Goal: Task Accomplishment & Management: Complete application form

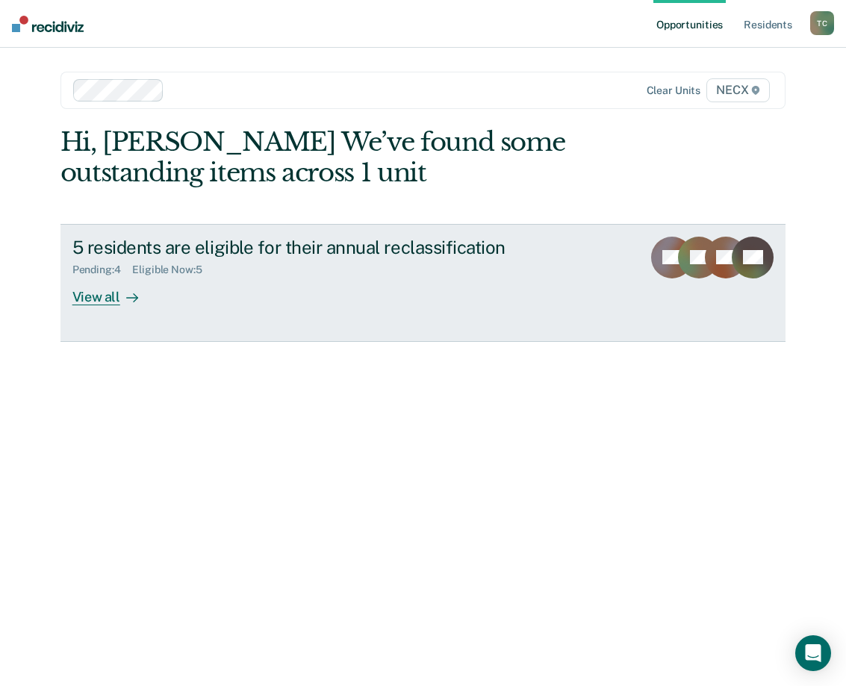
click at [138, 270] on div "Eligible Now : 5" at bounding box center [172, 270] width 81 height 13
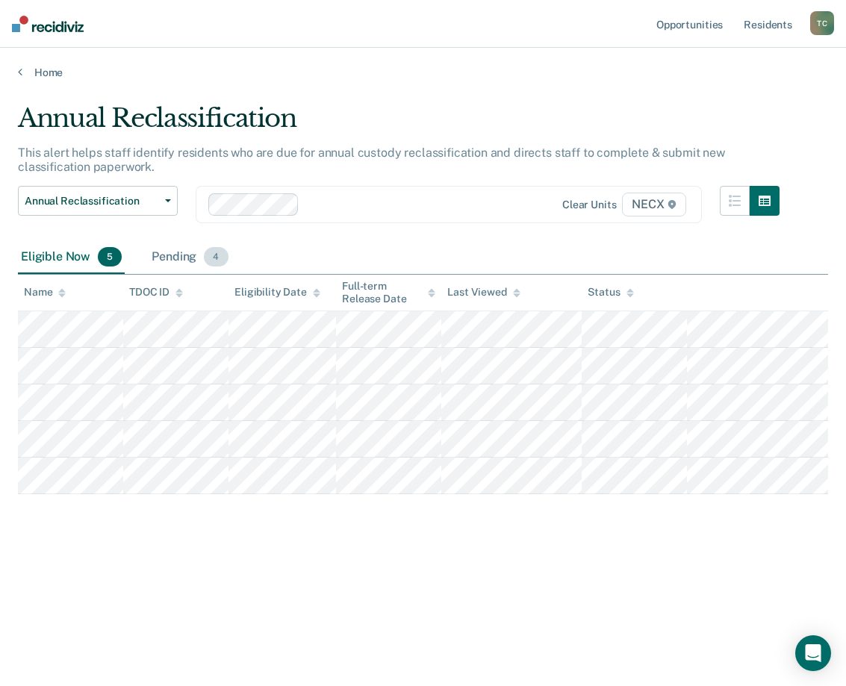
click at [164, 252] on div "Pending 4" at bounding box center [190, 257] width 82 height 33
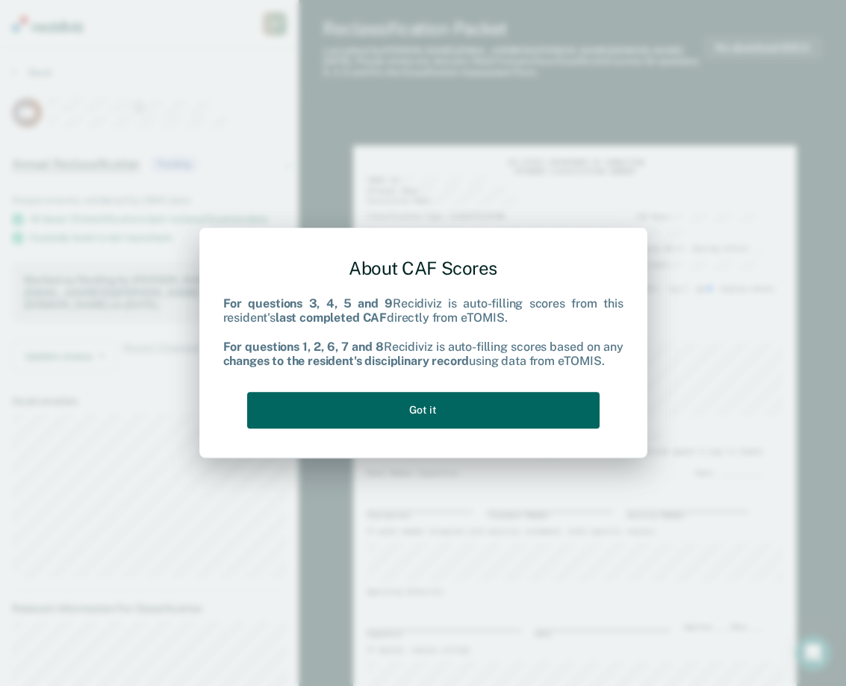
click at [413, 417] on button "Got it" at bounding box center [423, 410] width 353 height 37
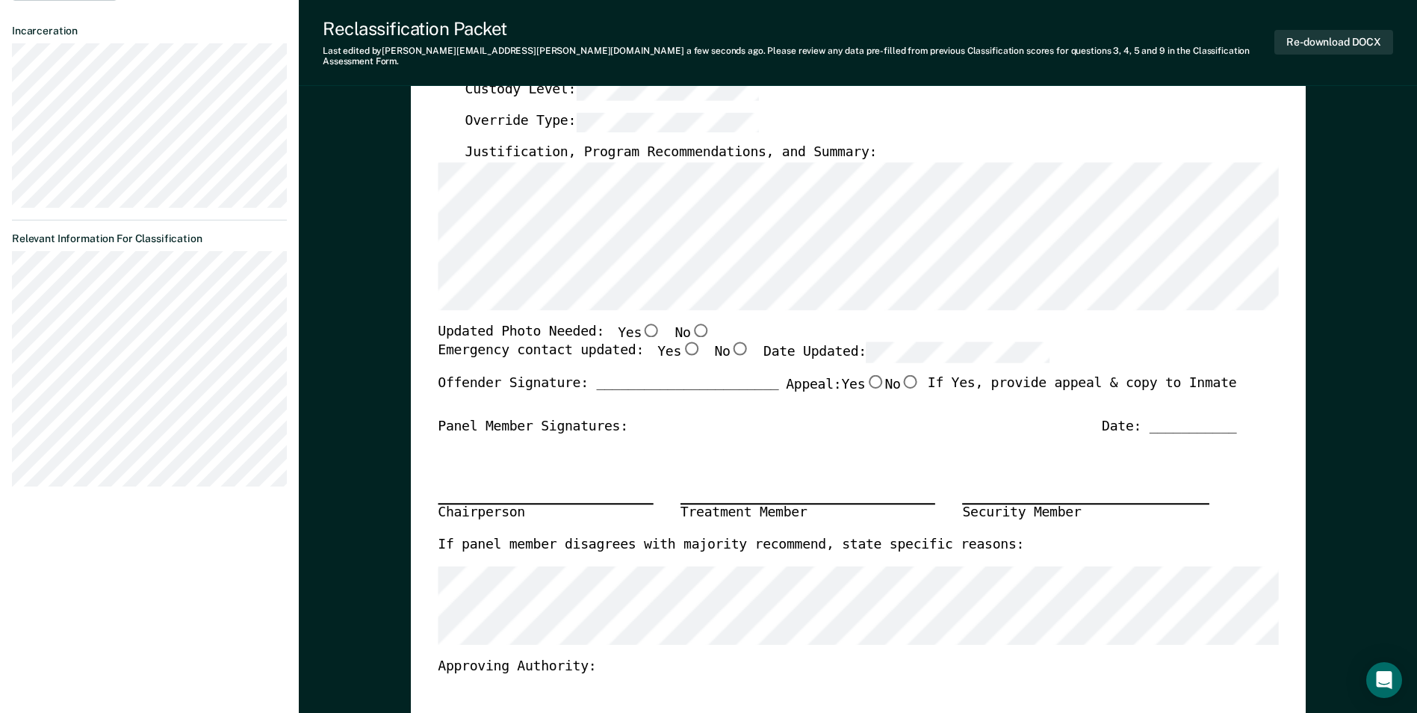
scroll to position [373, 0]
click at [764, 323] on div "Updated Photo Needed: Yes No" at bounding box center [837, 329] width 799 height 19
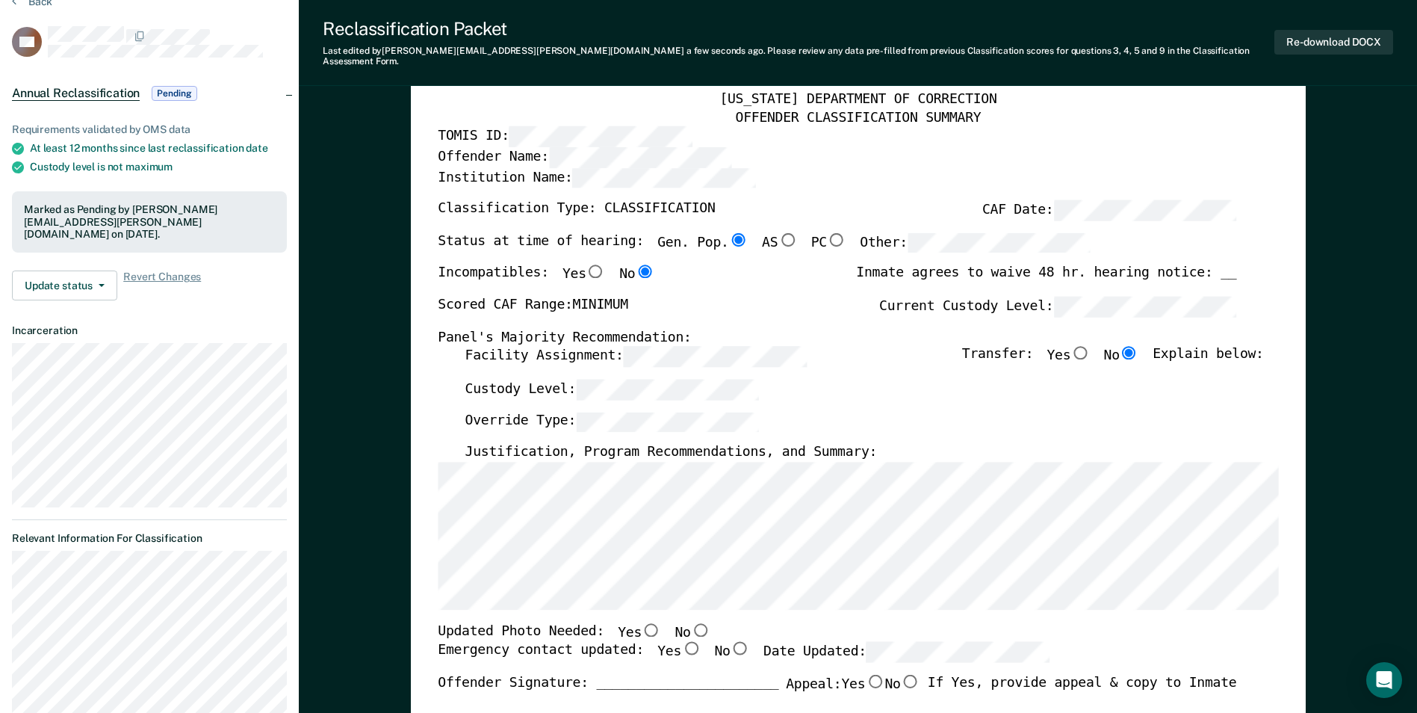
scroll to position [75, 0]
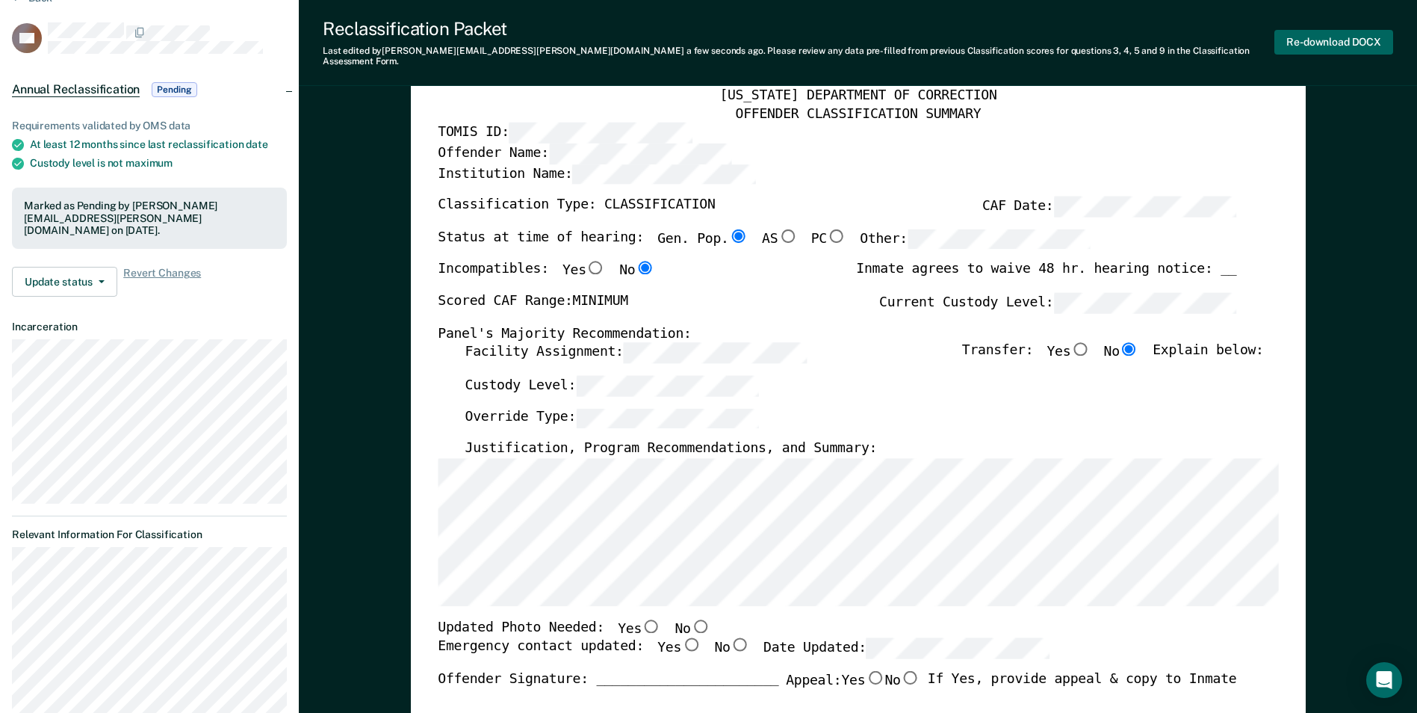
click at [846, 35] on button "Re-download DOCX" at bounding box center [1333, 42] width 119 height 25
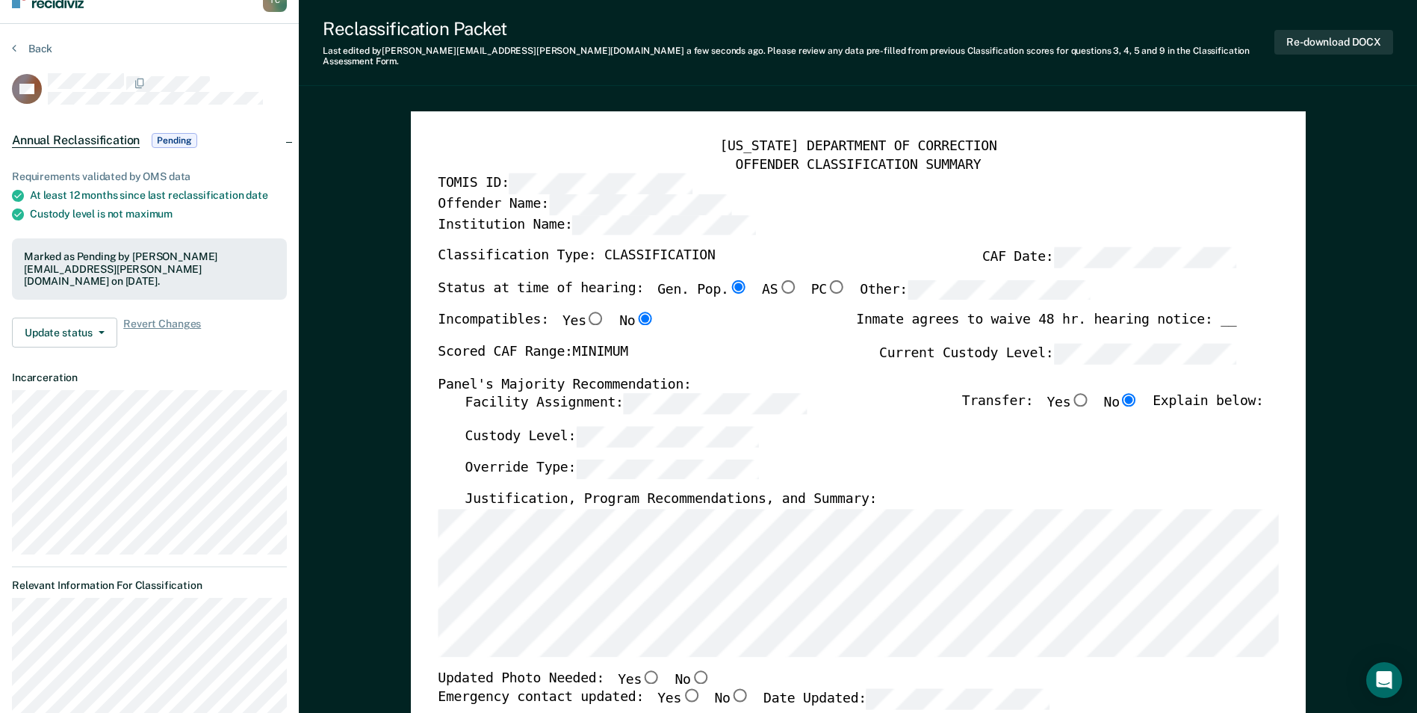
scroll to position [0, 0]
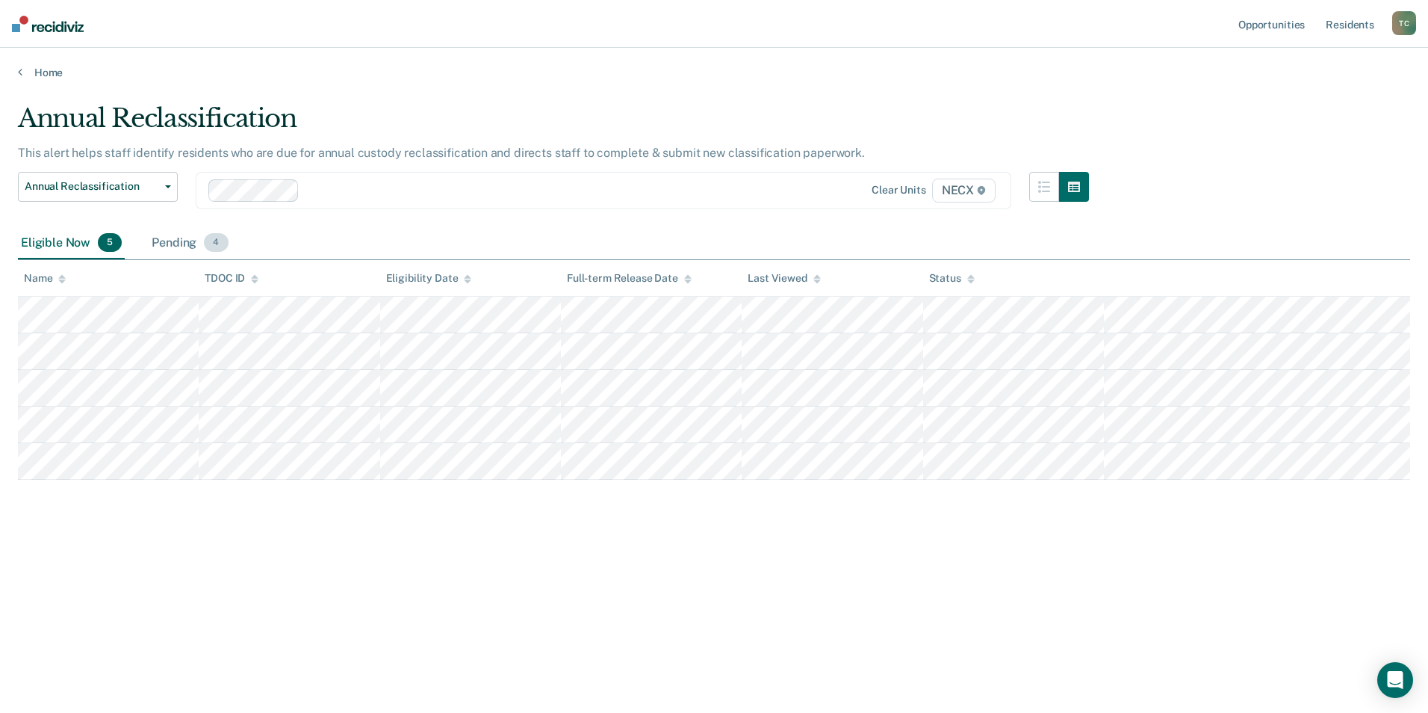
click at [175, 240] on div "Pending 4" at bounding box center [190, 243] width 82 height 33
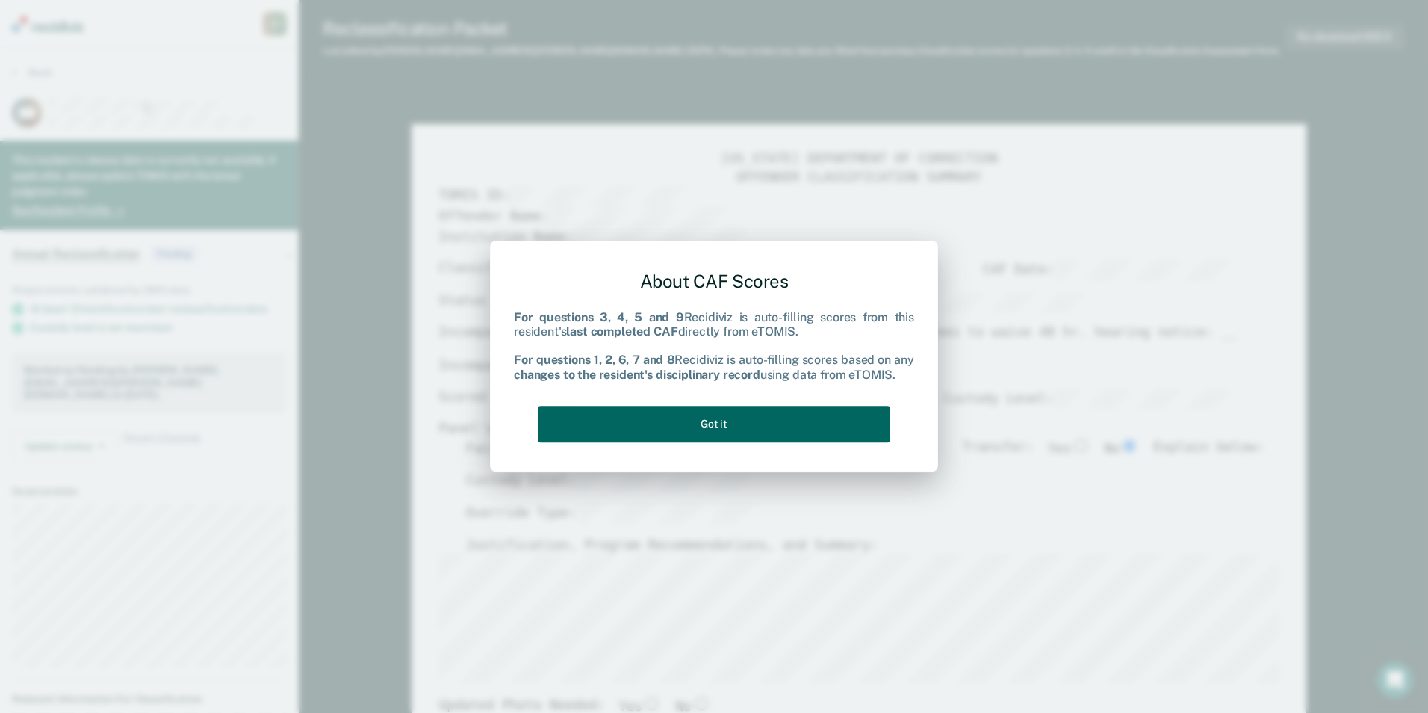
click at [762, 416] on button "Got it" at bounding box center [714, 424] width 353 height 37
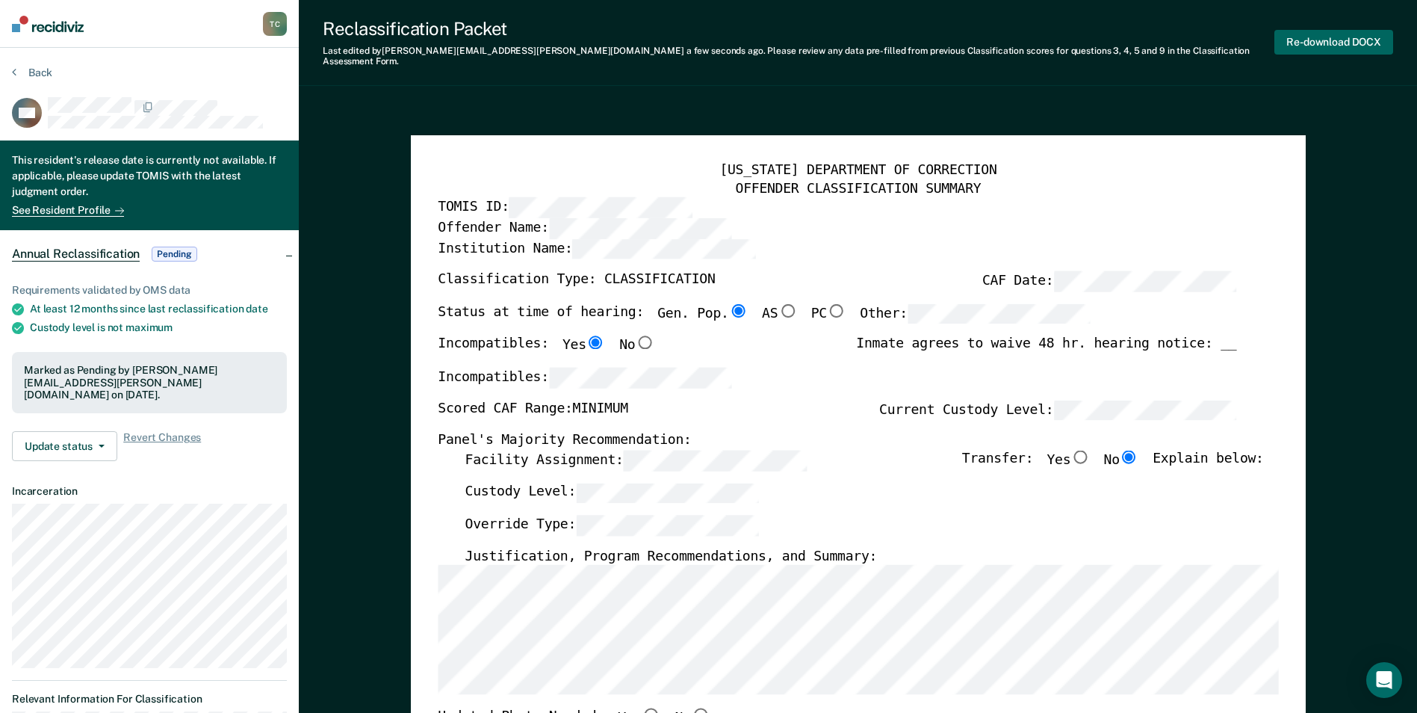
click at [846, 37] on button "Re-download DOCX" at bounding box center [1333, 42] width 119 height 25
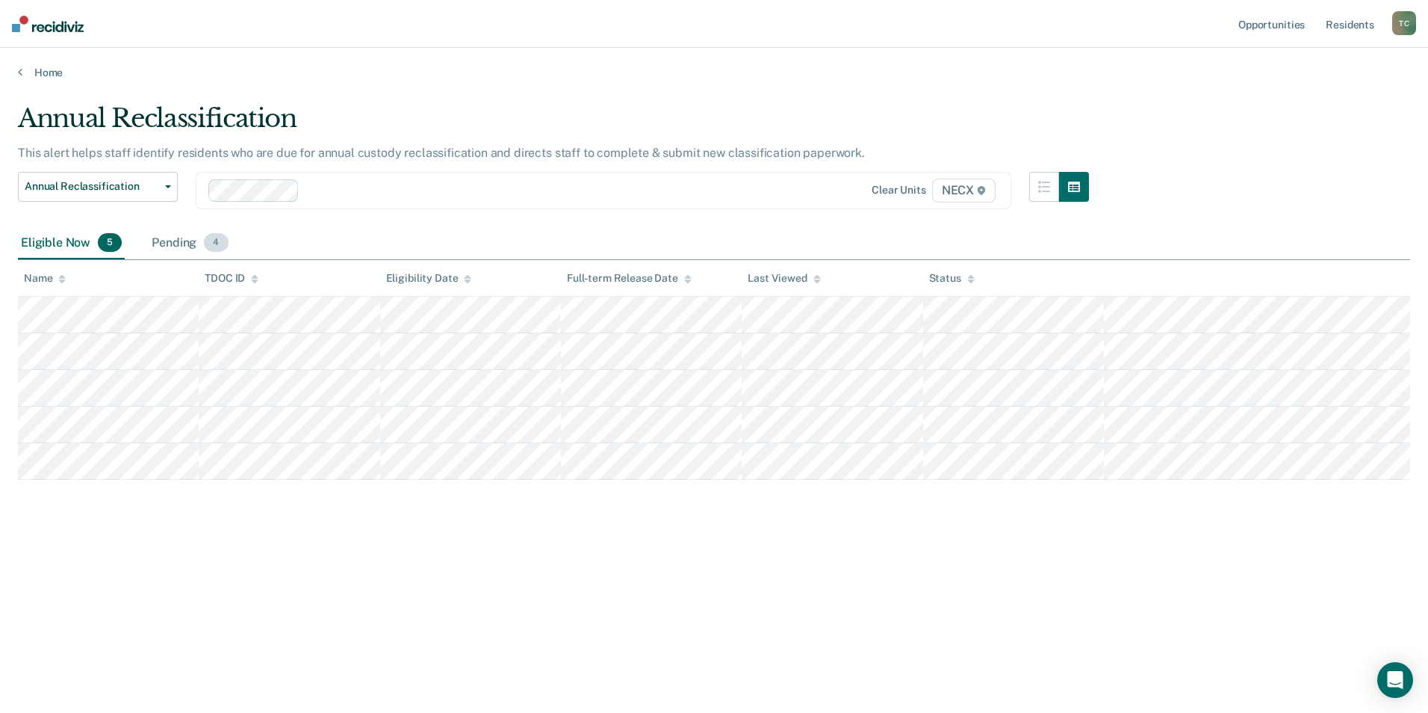
click at [176, 245] on div "Pending 4" at bounding box center [190, 243] width 82 height 33
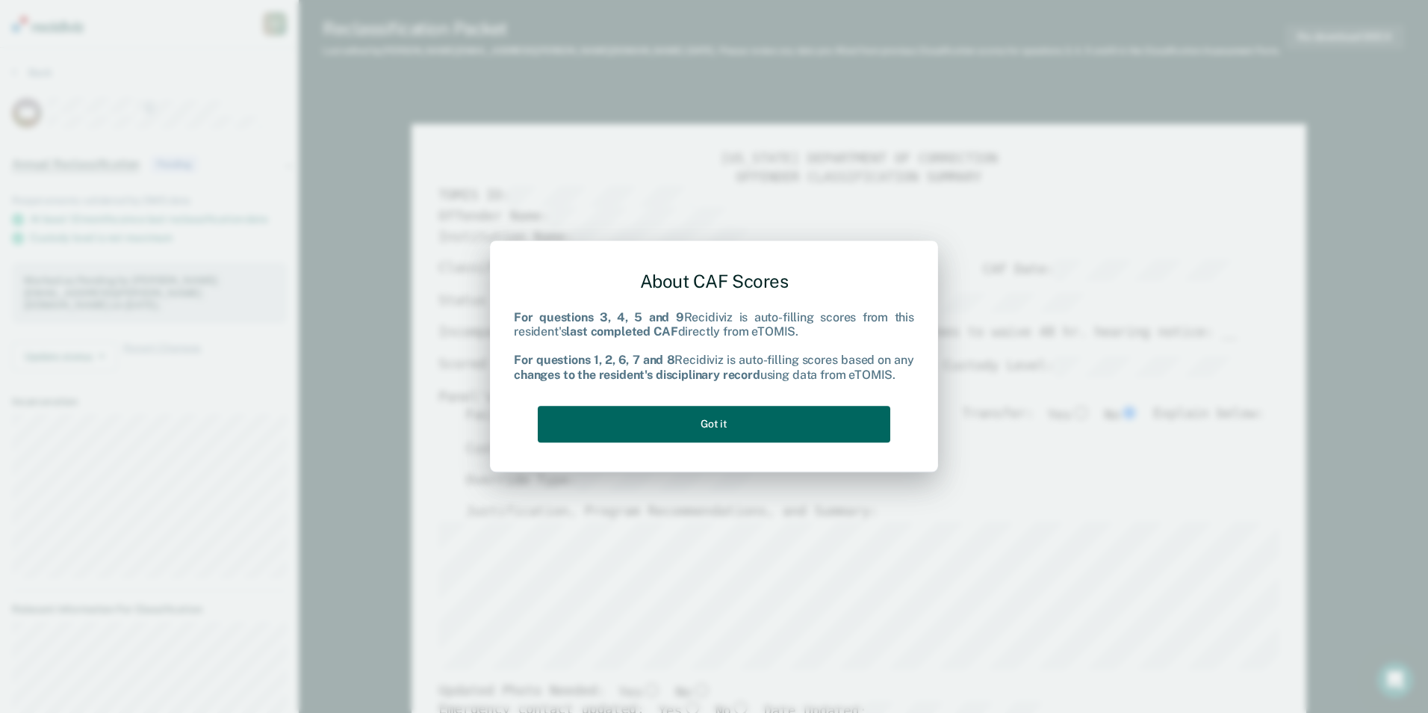
click at [737, 428] on button "Got it" at bounding box center [714, 424] width 353 height 37
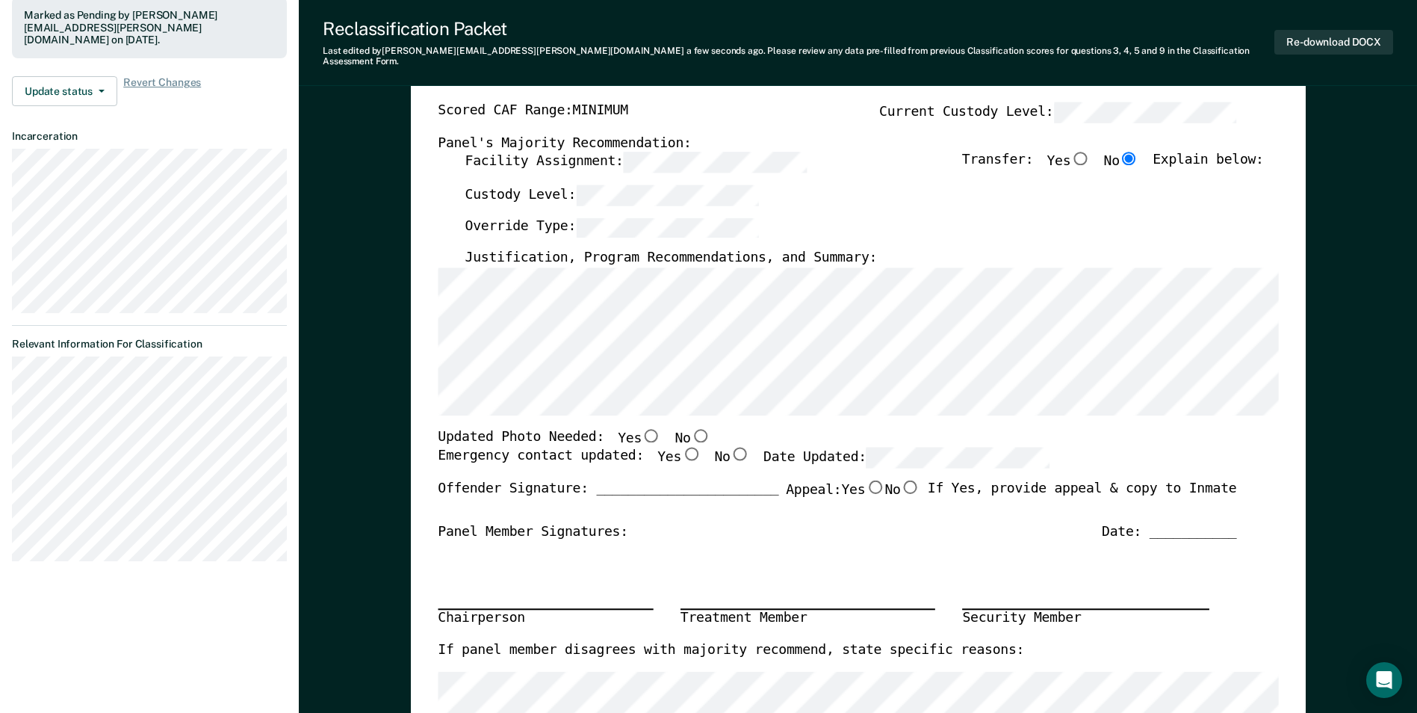
scroll to position [149, 0]
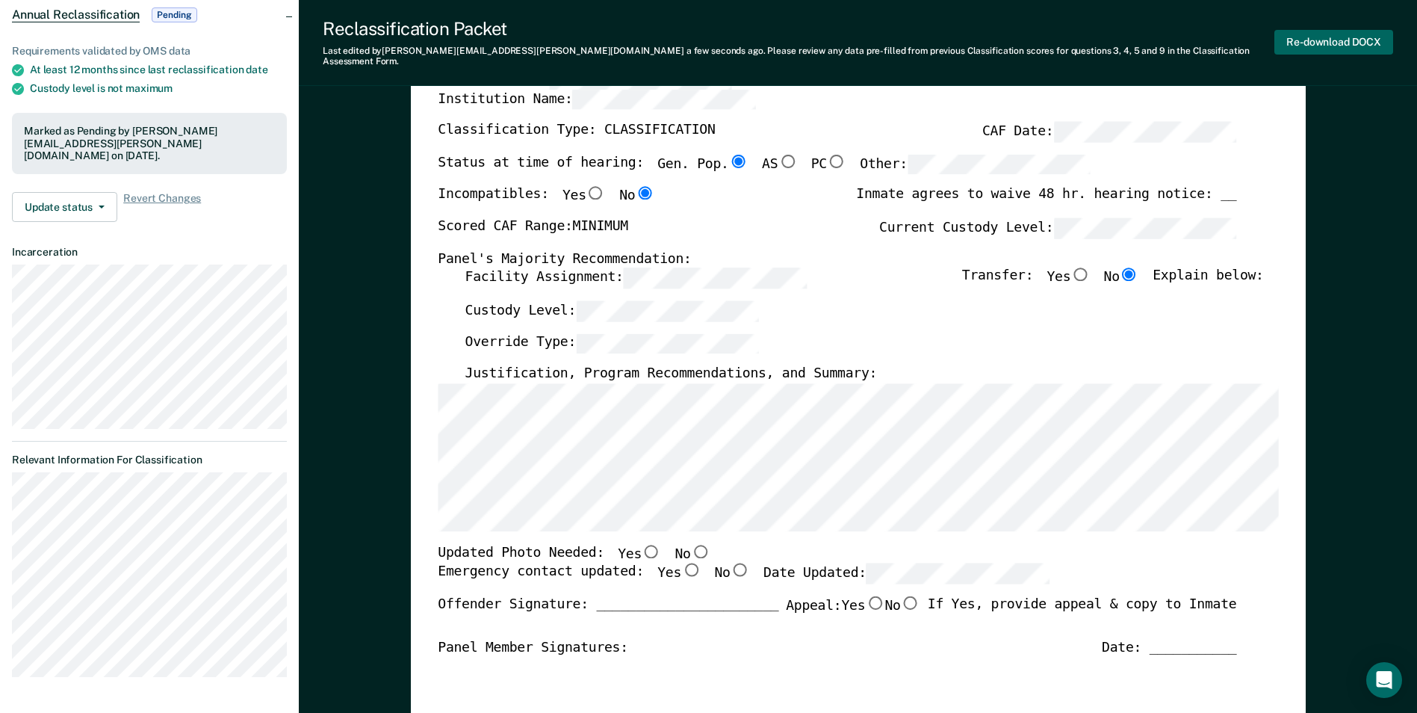
click at [846, 33] on button "Re-download DOCX" at bounding box center [1333, 42] width 119 height 25
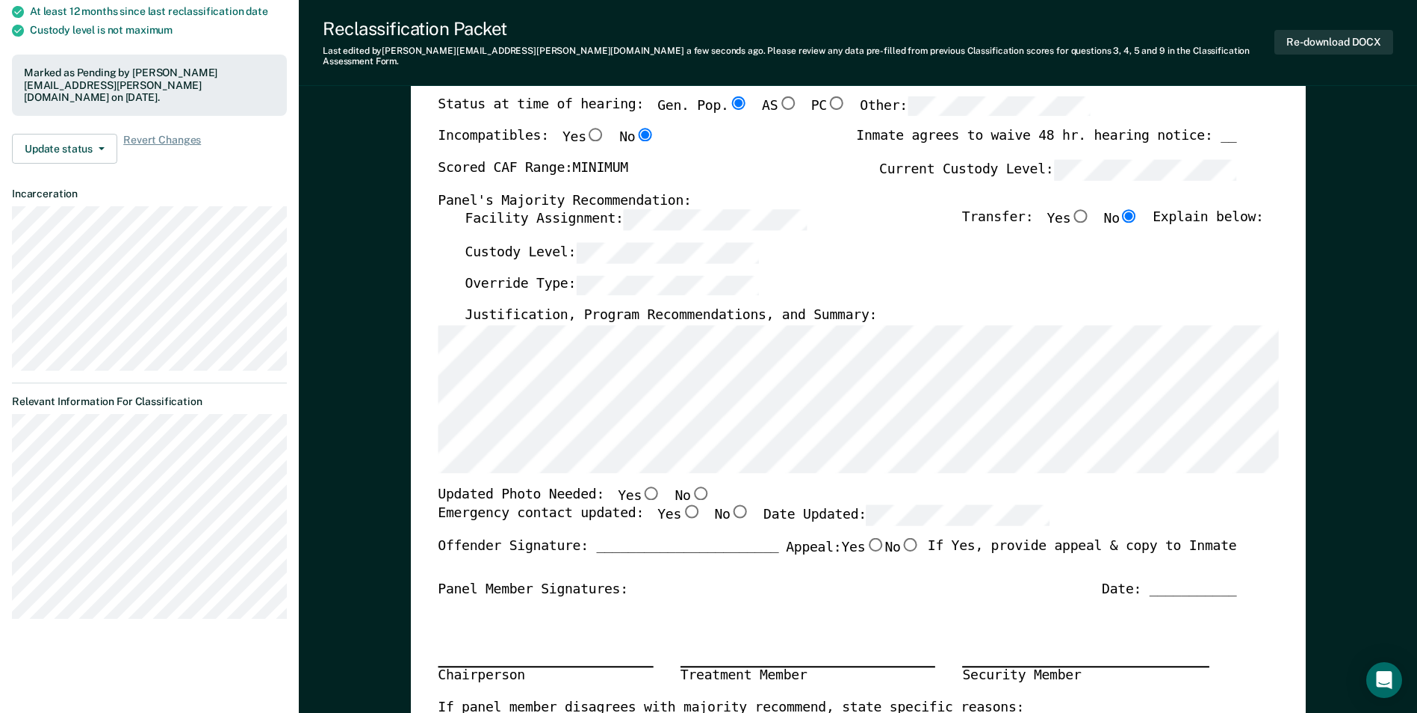
scroll to position [0, 0]
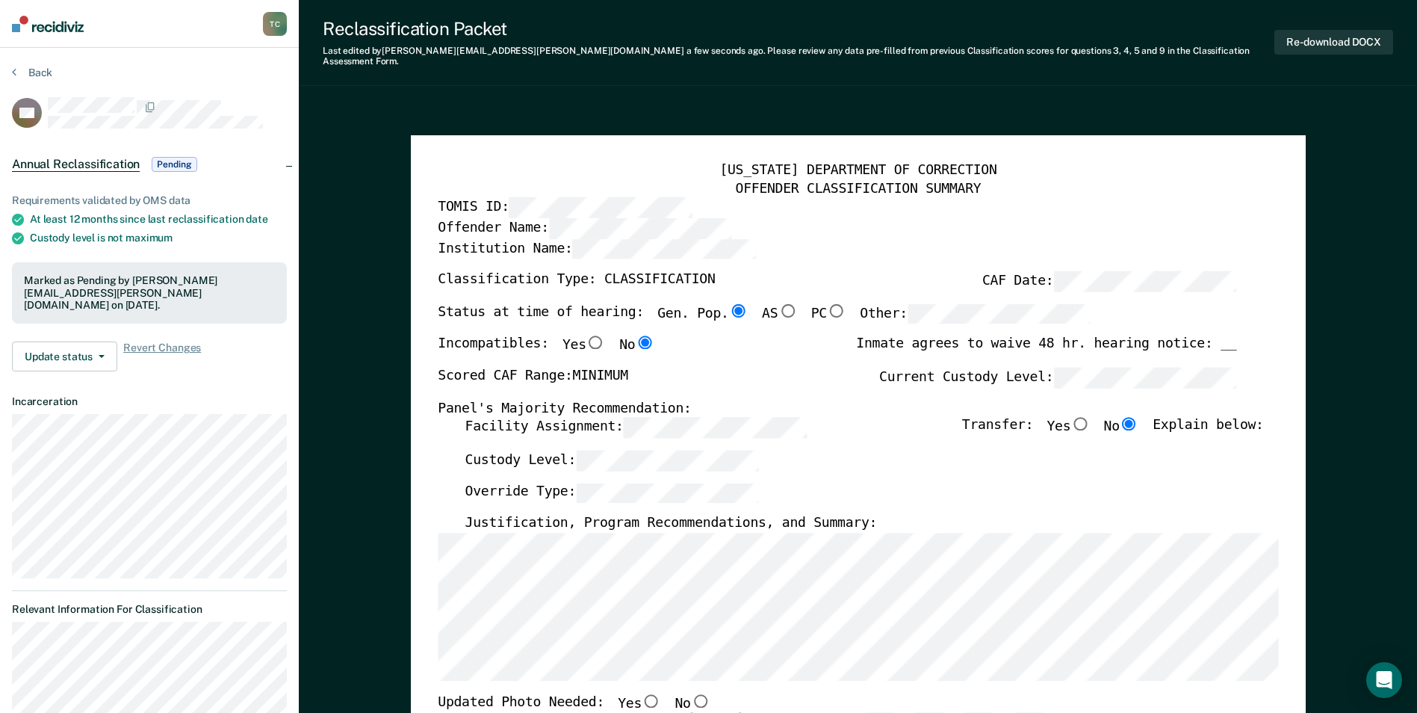
click at [846, 226] on div "Offender Name:" at bounding box center [837, 227] width 799 height 20
click at [846, 35] on button "Re-download DOCX" at bounding box center [1333, 42] width 119 height 25
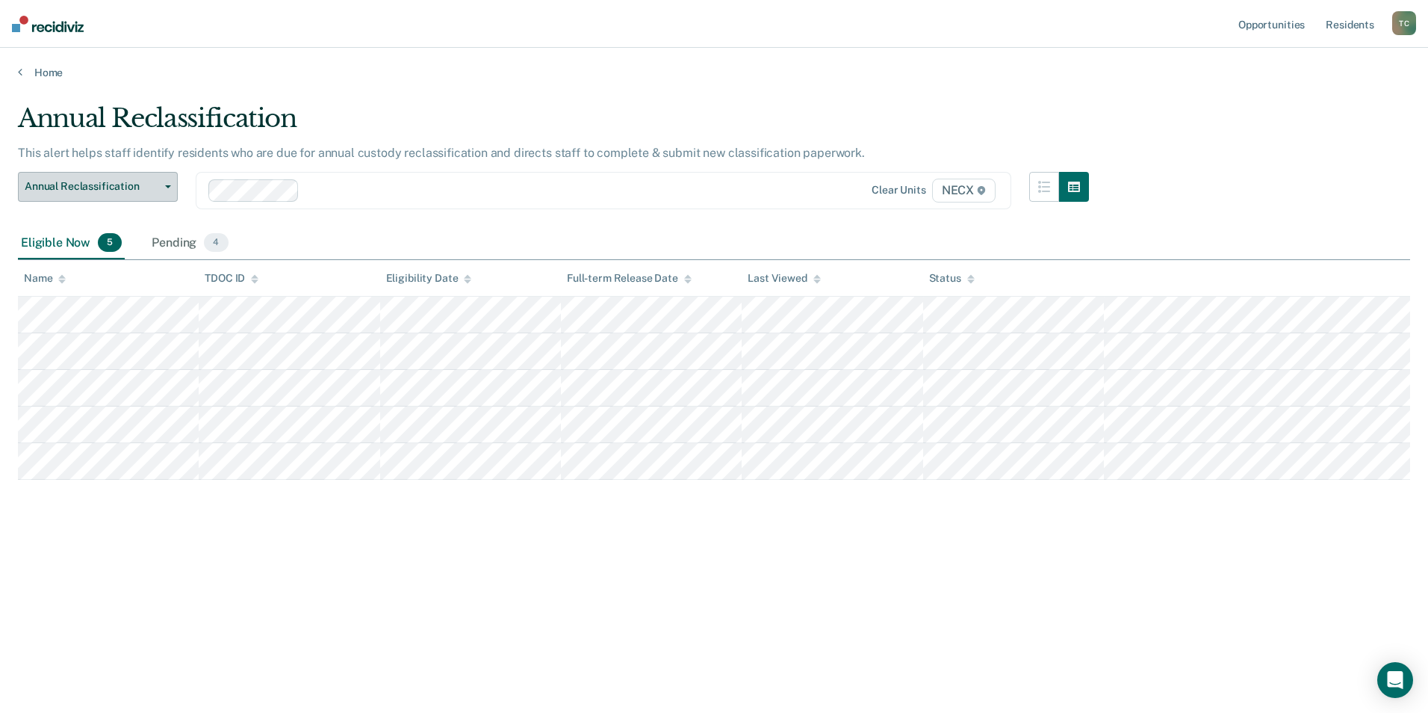
click at [105, 187] on span "Annual Reclassification" at bounding box center [92, 186] width 134 height 13
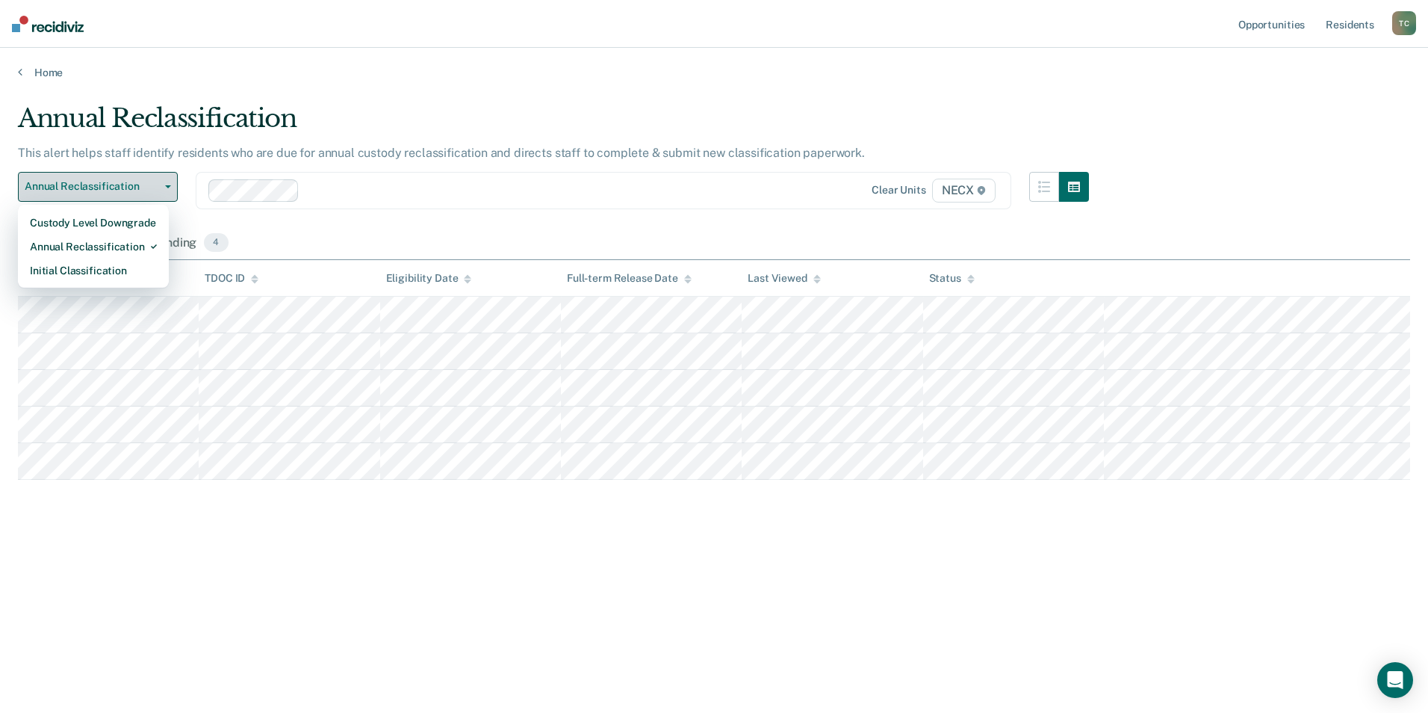
click at [122, 184] on span "Annual Reclassification" at bounding box center [92, 186] width 134 height 13
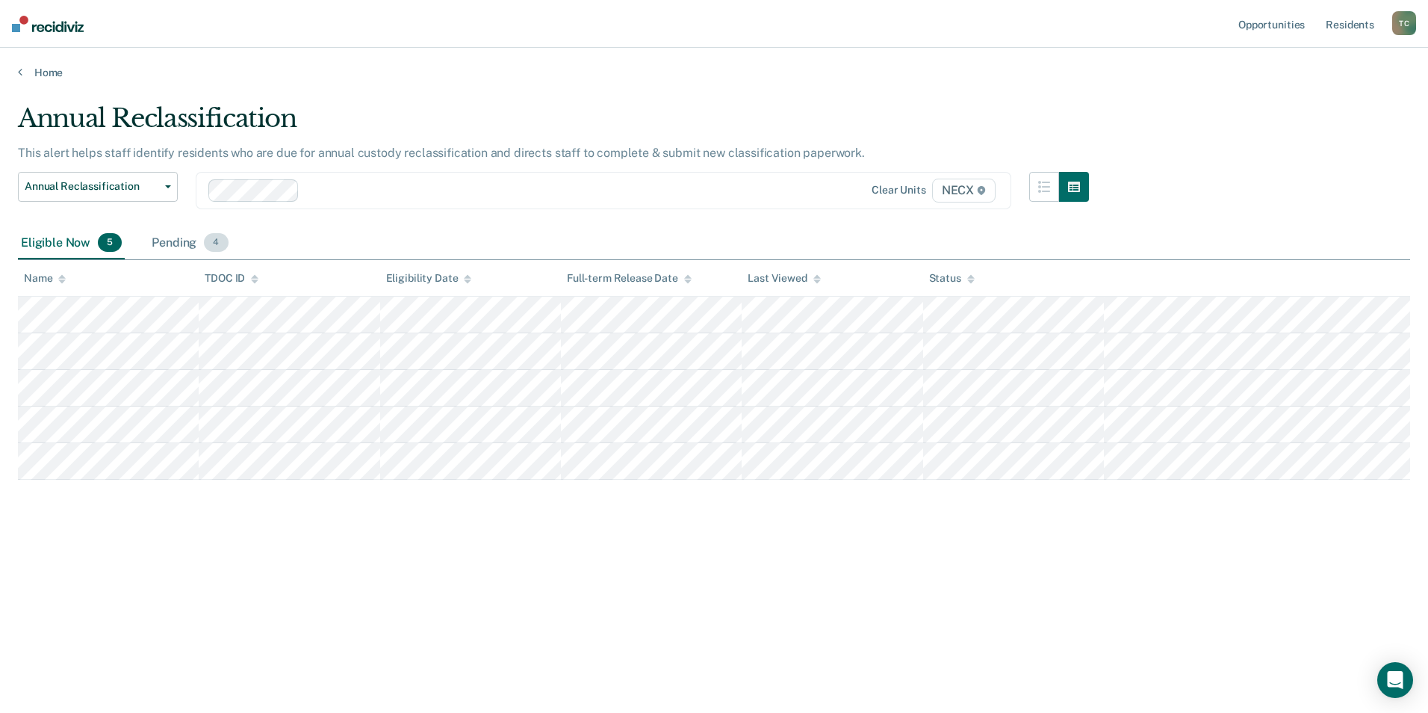
click at [191, 247] on div "Pending 4" at bounding box center [190, 243] width 82 height 33
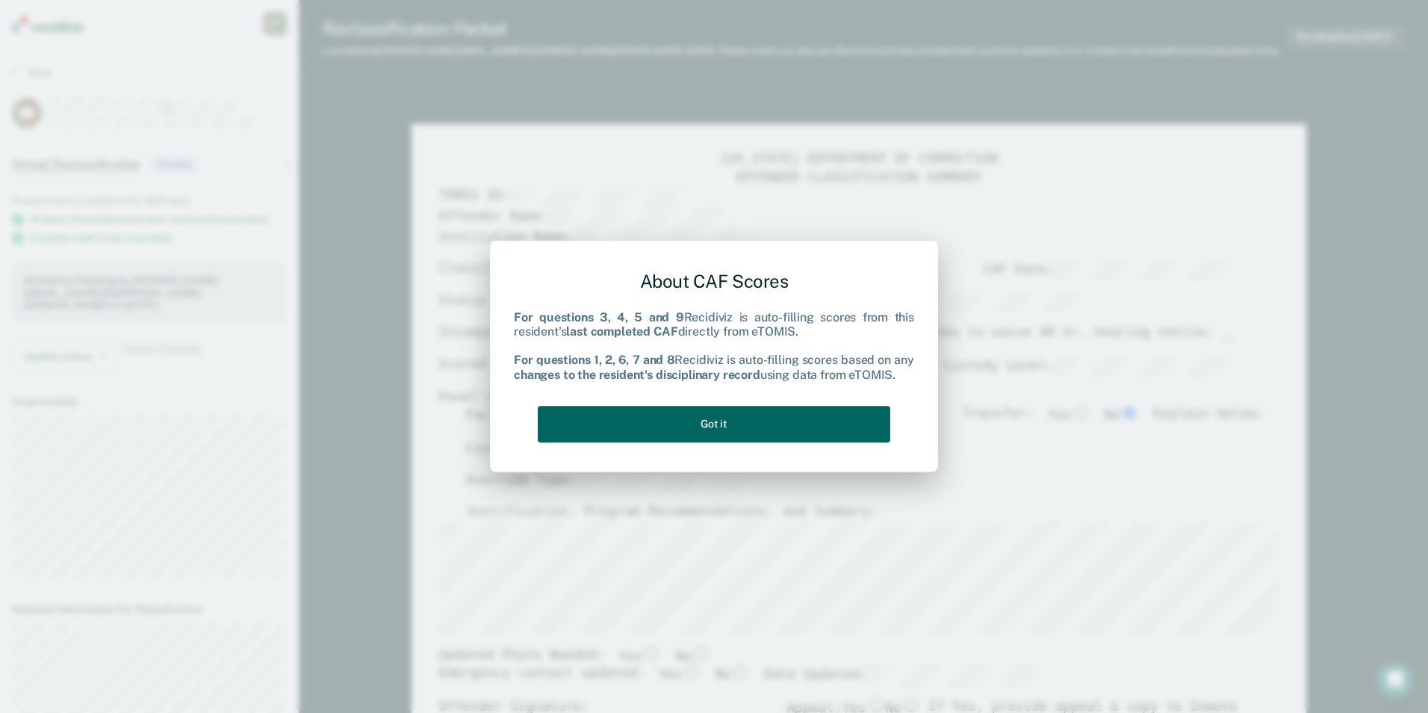
click at [760, 417] on button "Got it" at bounding box center [714, 424] width 353 height 37
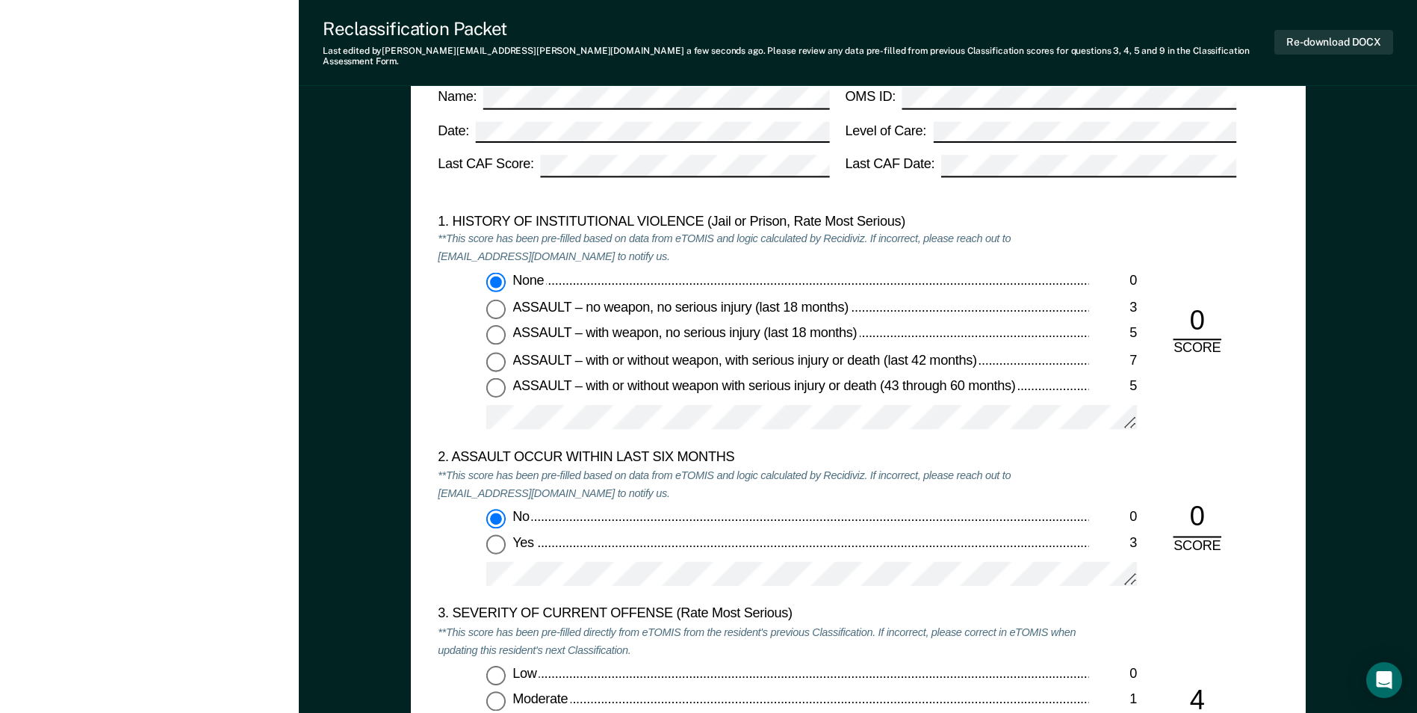
scroll to position [1345, 0]
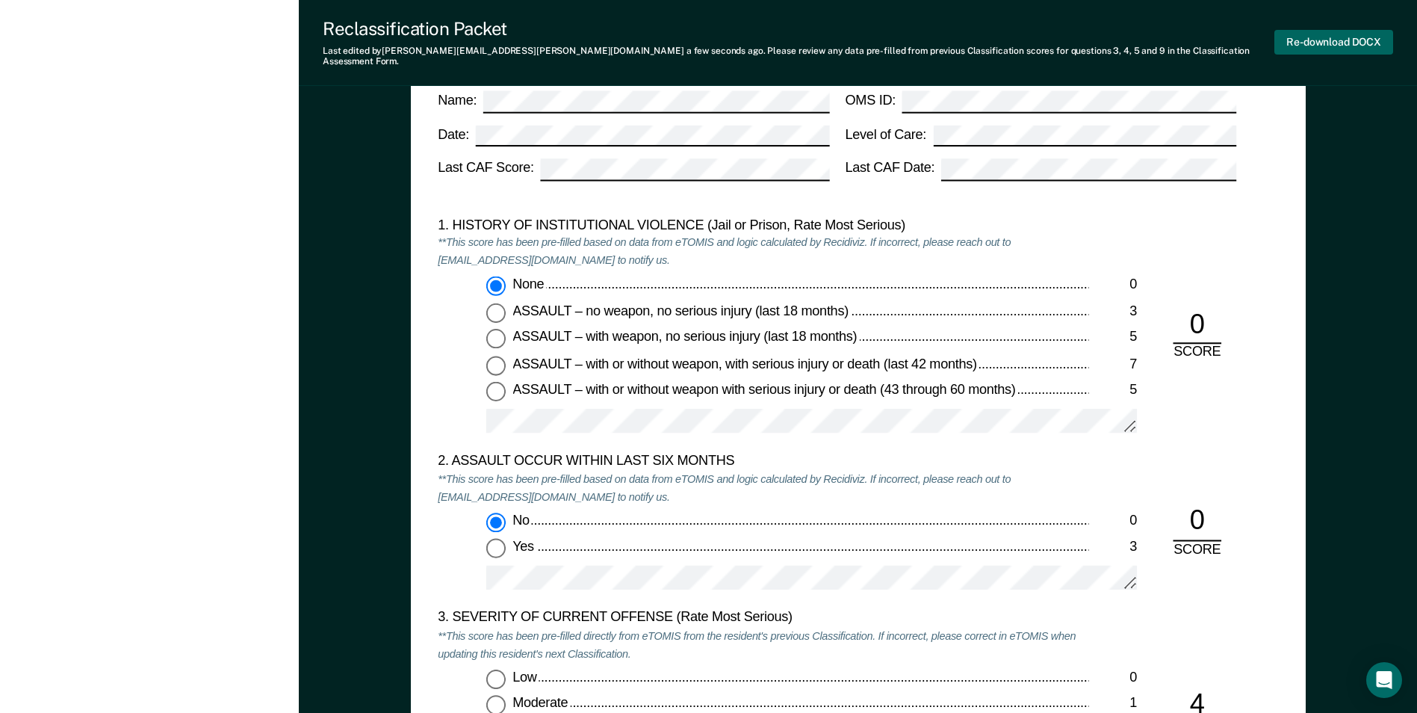
click at [846, 31] on button "Re-download DOCX" at bounding box center [1333, 42] width 119 height 25
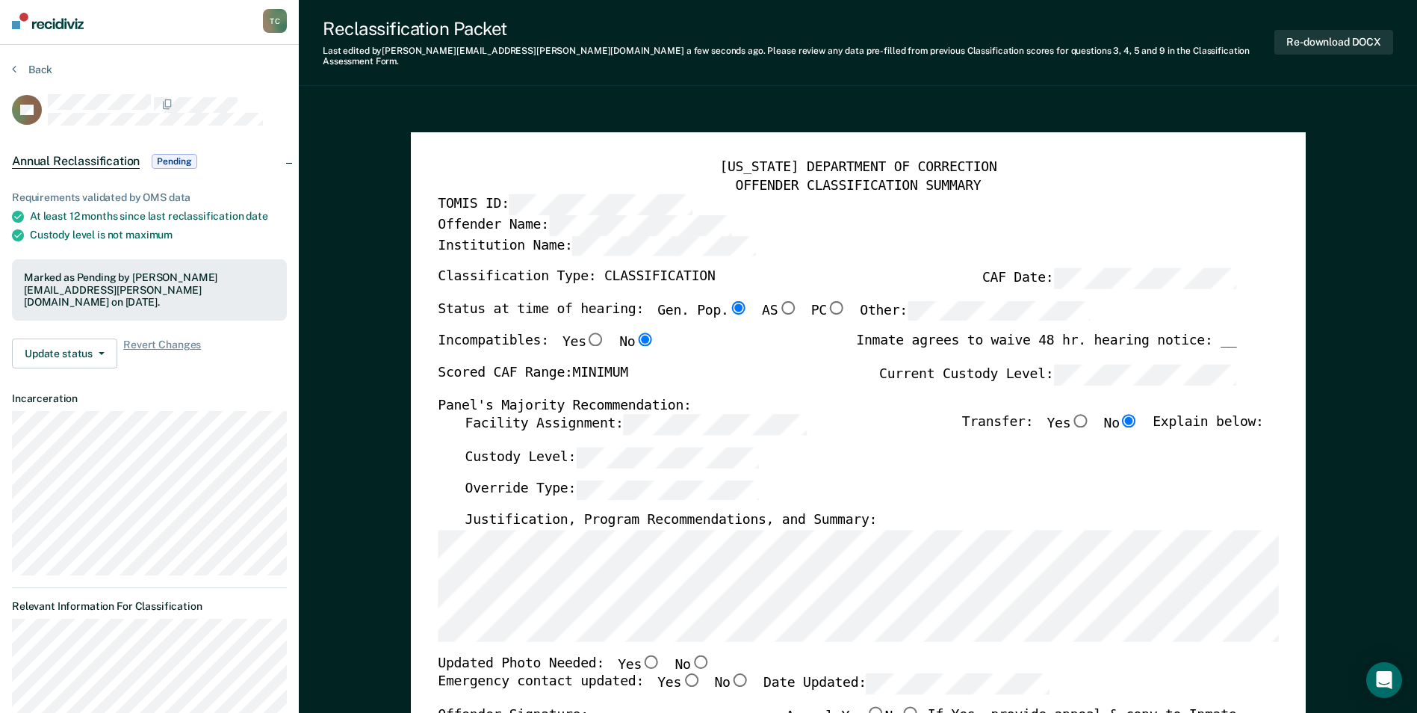
scroll to position [0, 0]
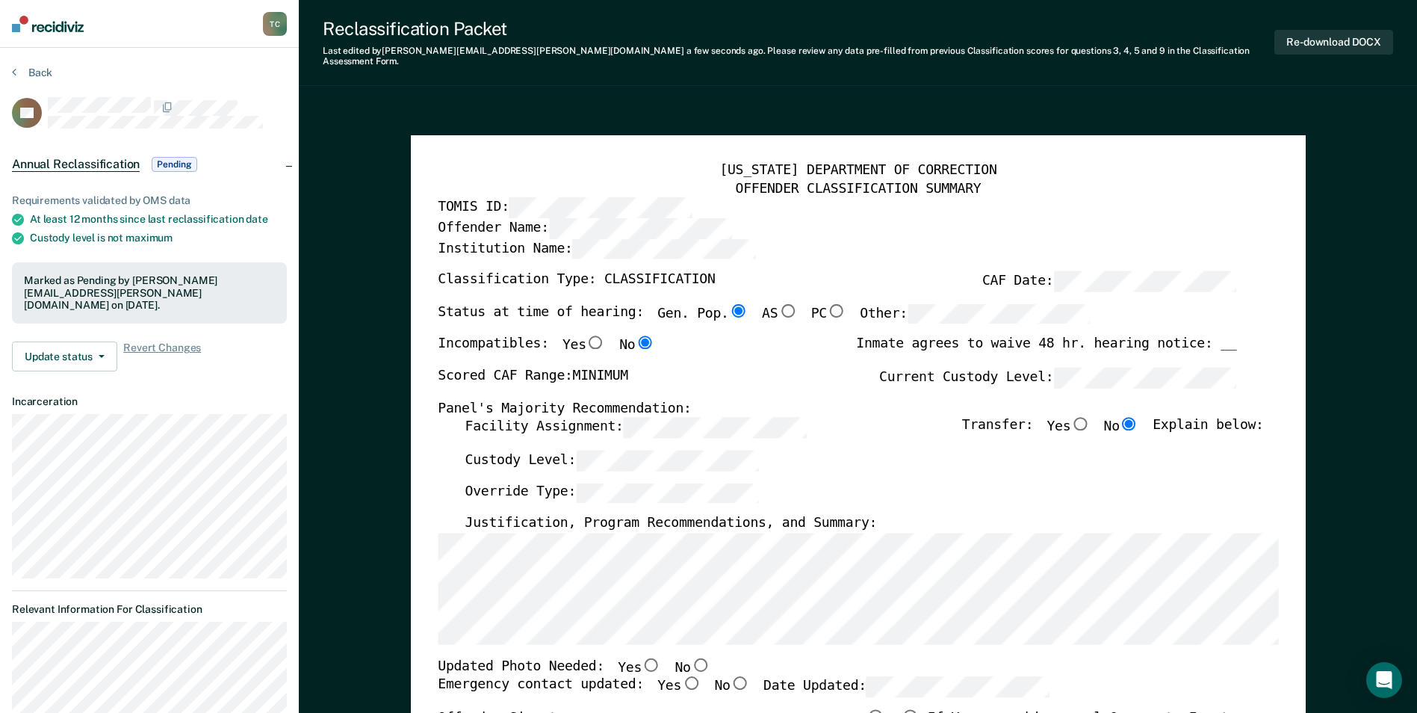
click at [38, 71] on button "Back" at bounding box center [32, 72] width 40 height 13
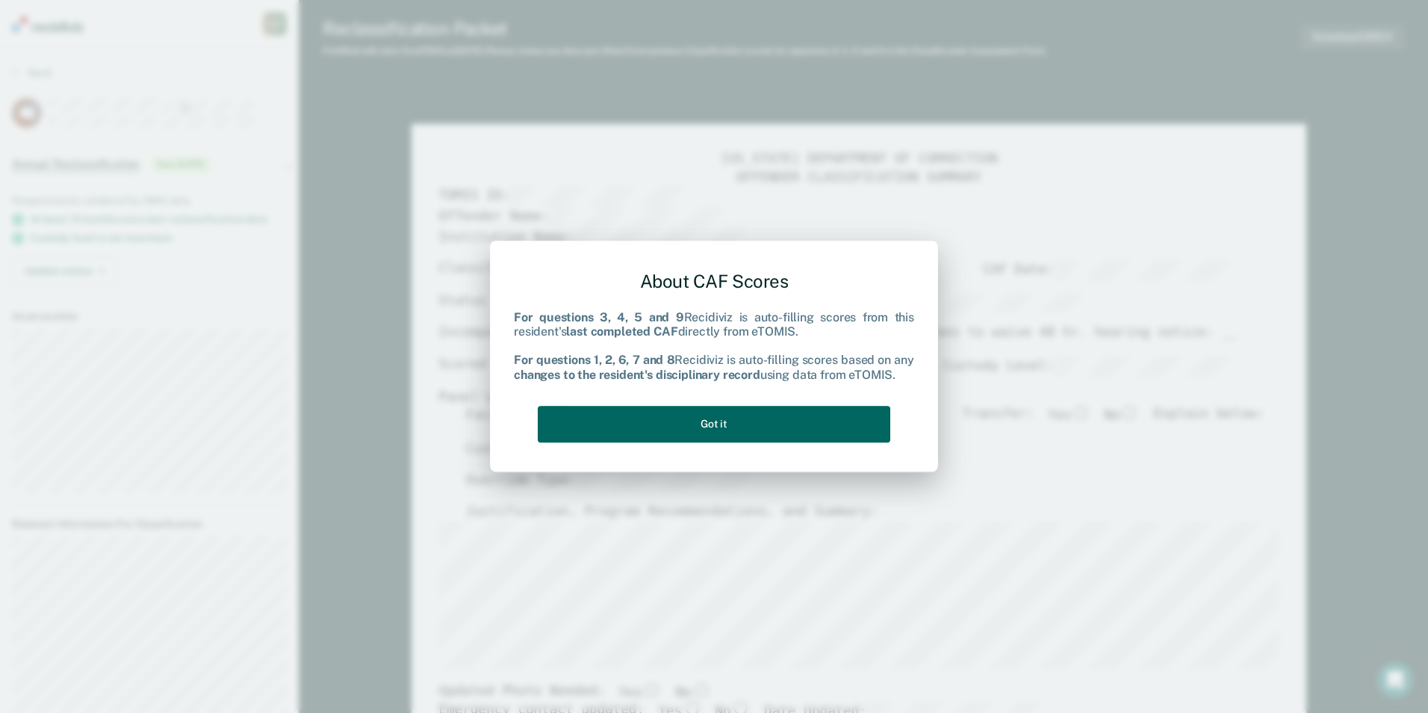
click at [705, 420] on button "Got it" at bounding box center [714, 424] width 353 height 37
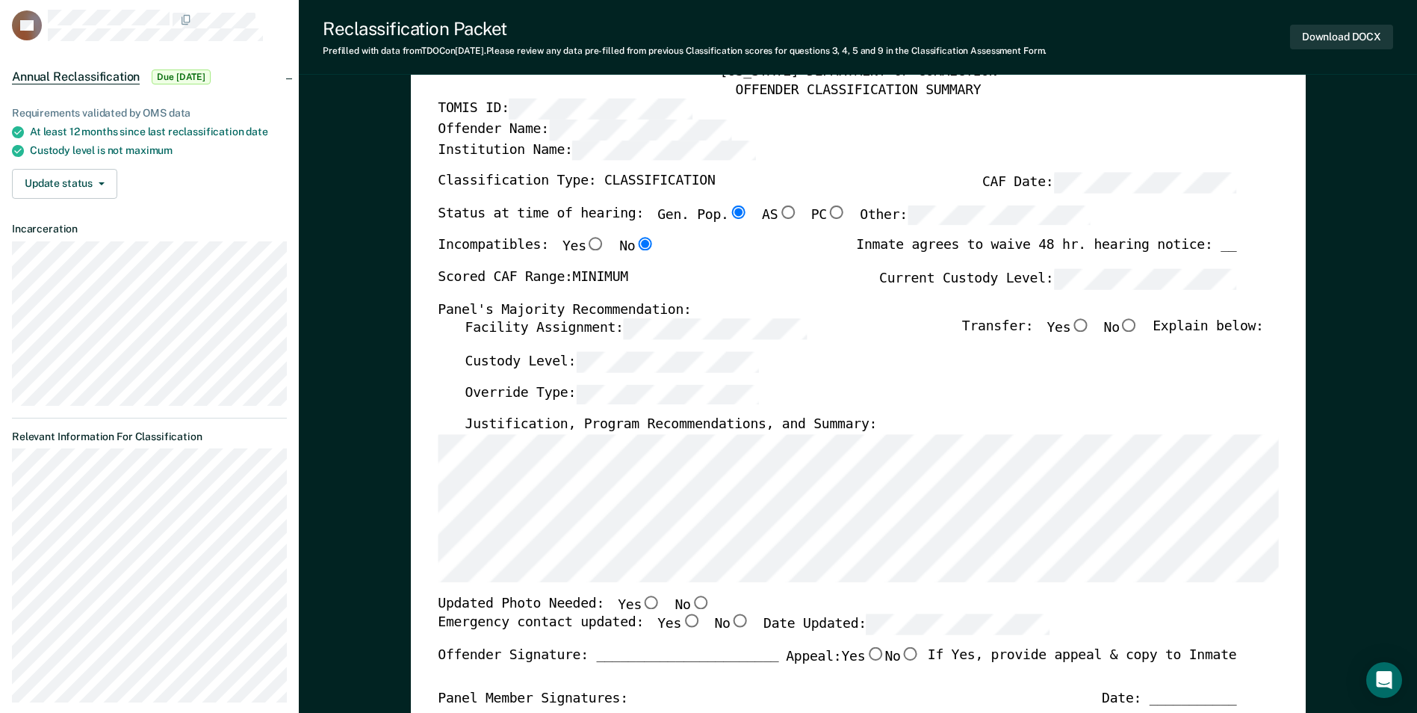
scroll to position [149, 0]
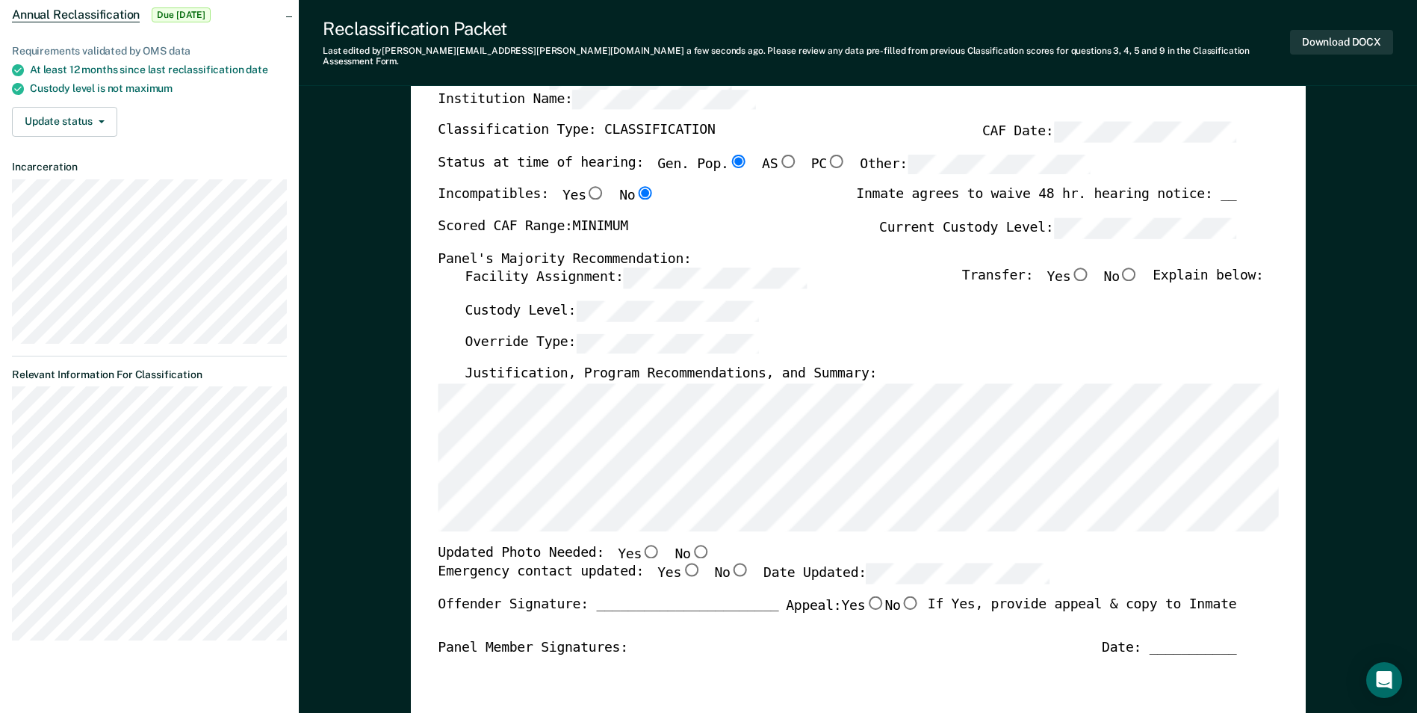
click at [846, 267] on input "No" at bounding box center [1129, 273] width 19 height 13
type textarea "x"
radio input "true"
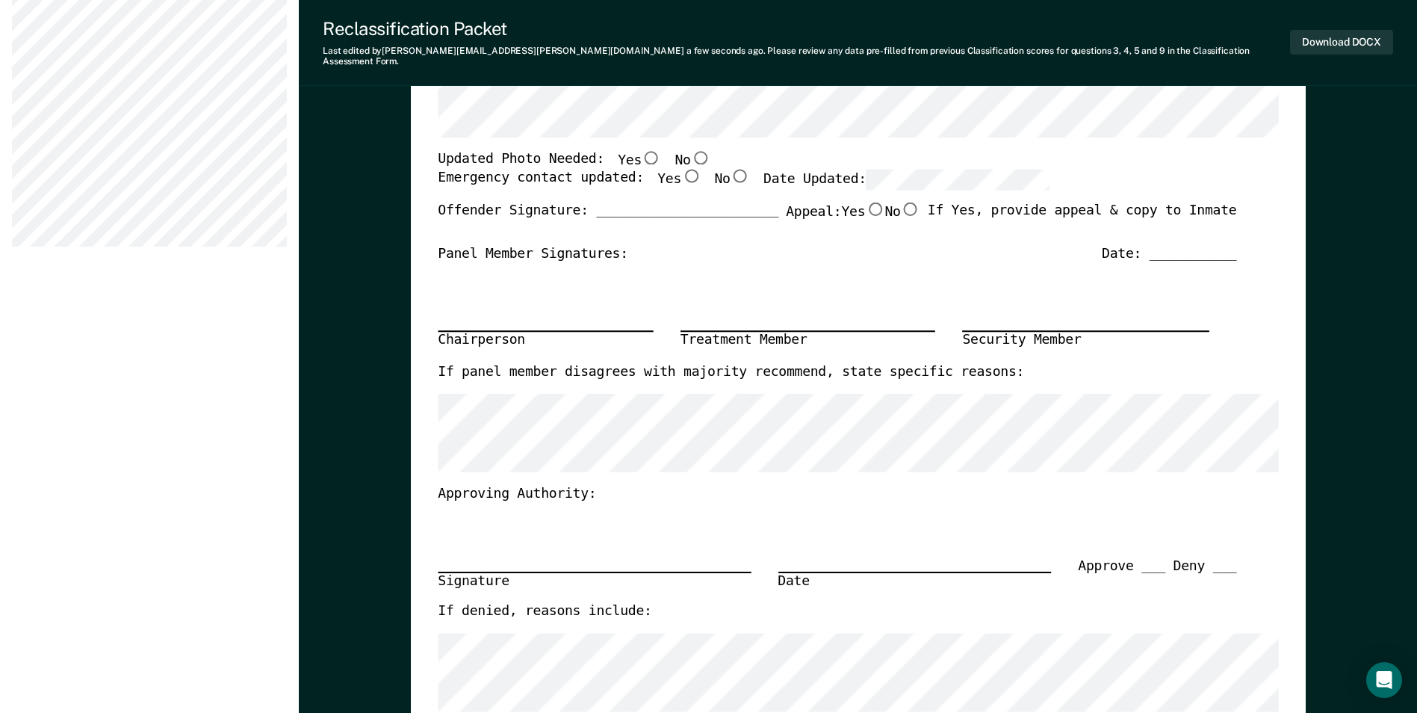
scroll to position [523, 0]
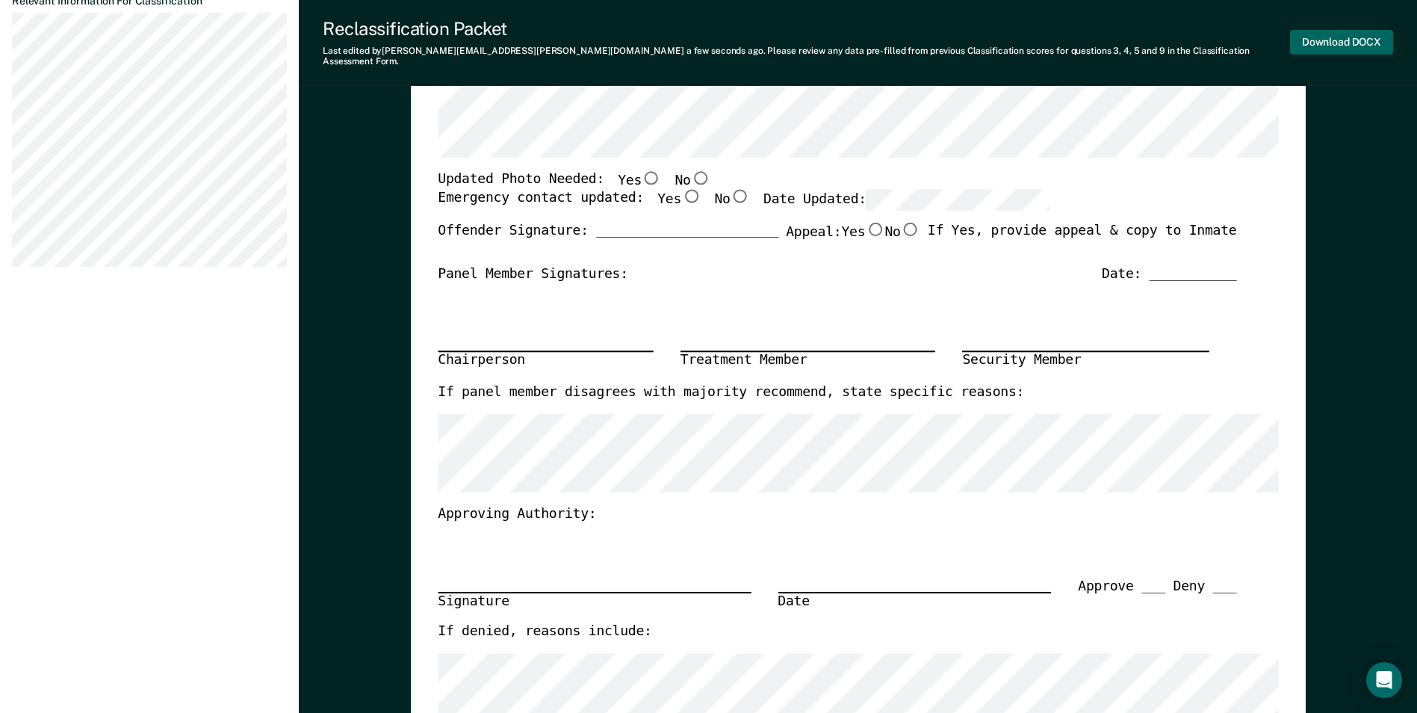
click at [846, 36] on button "Download DOCX" at bounding box center [1341, 42] width 103 height 25
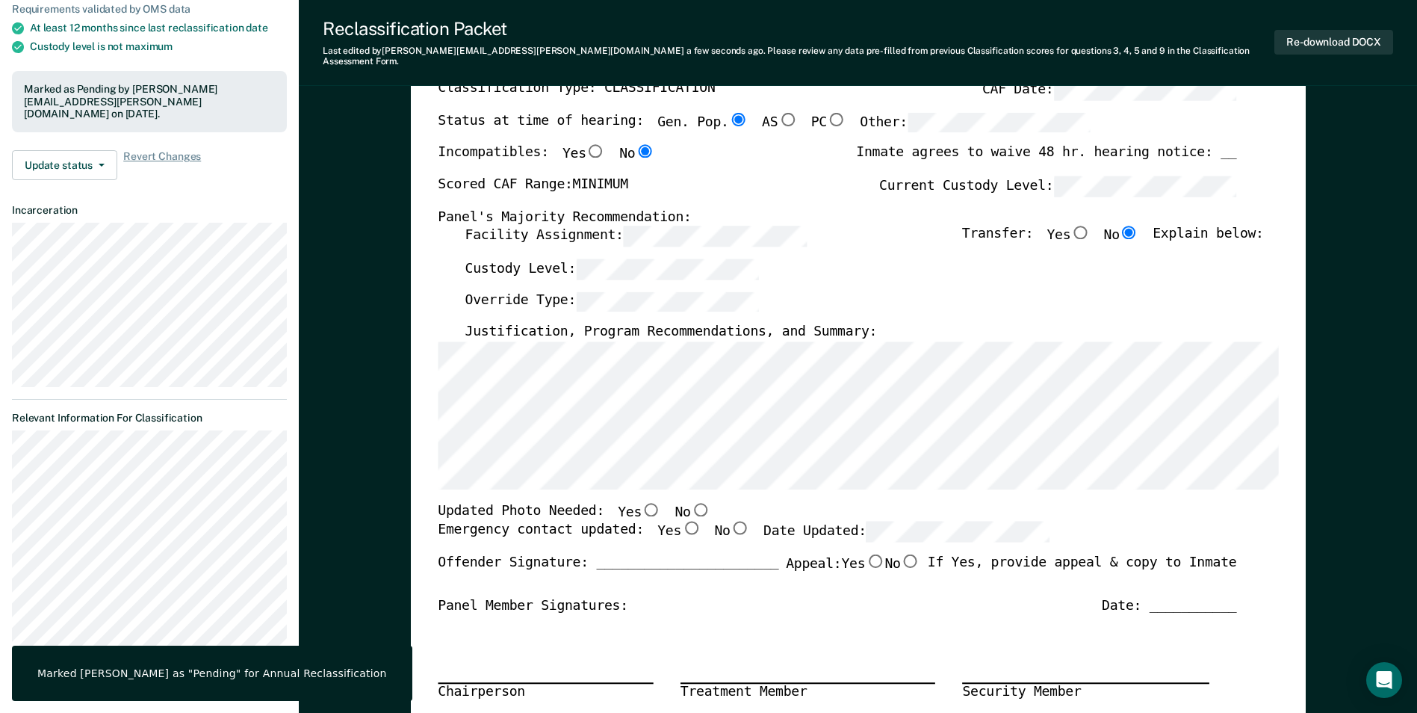
scroll to position [148, 0]
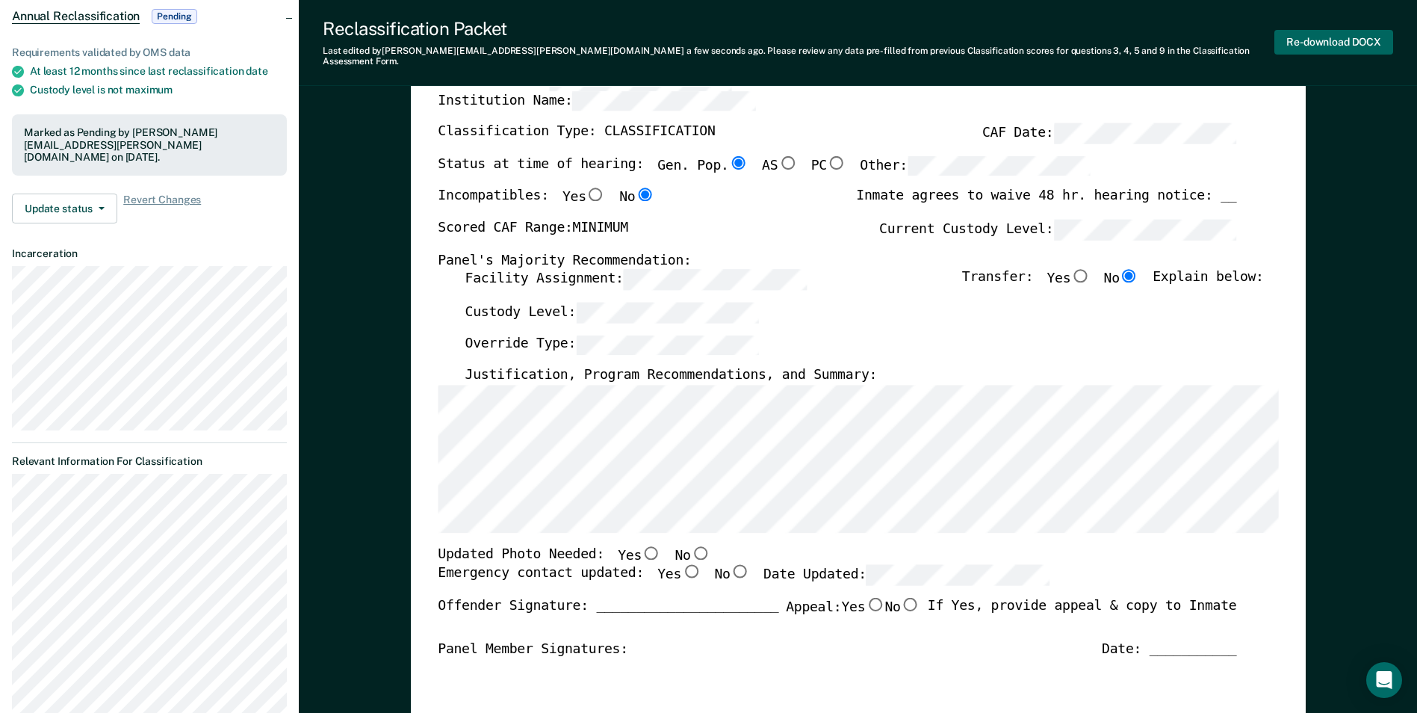
click at [846, 38] on button "Re-download DOCX" at bounding box center [1333, 42] width 119 height 25
click at [846, 78] on div "Offender Name:" at bounding box center [837, 79] width 799 height 20
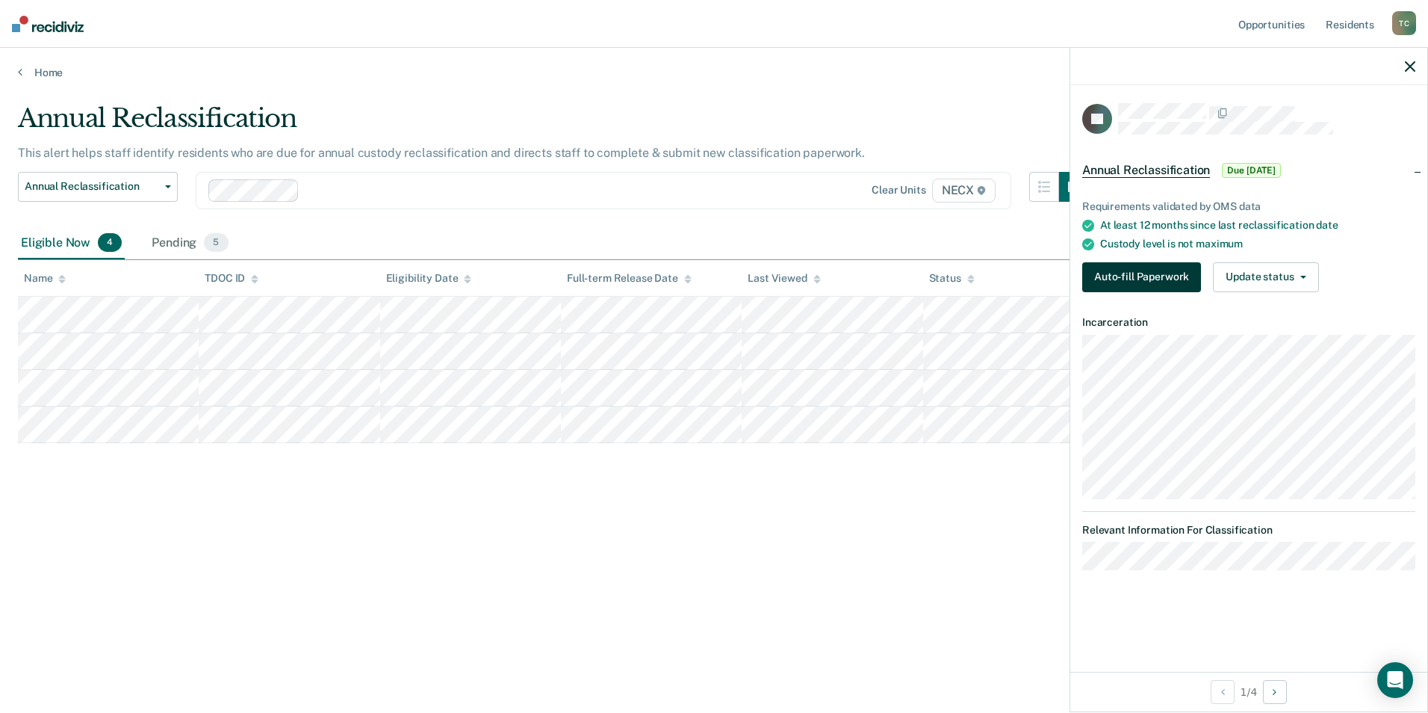
click at [846, 276] on button "Auto-fill Paperwork" at bounding box center [1141, 277] width 119 height 30
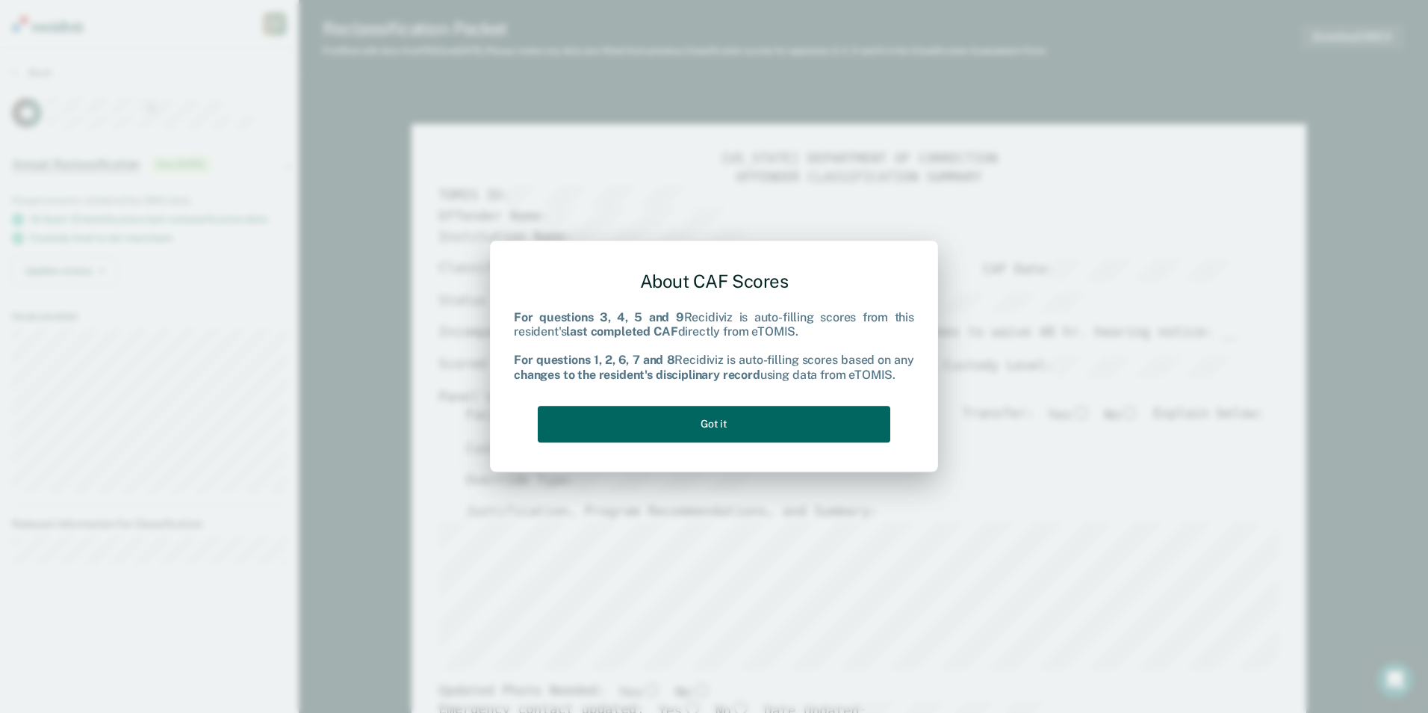
click at [718, 424] on button "Got it" at bounding box center [714, 424] width 353 height 37
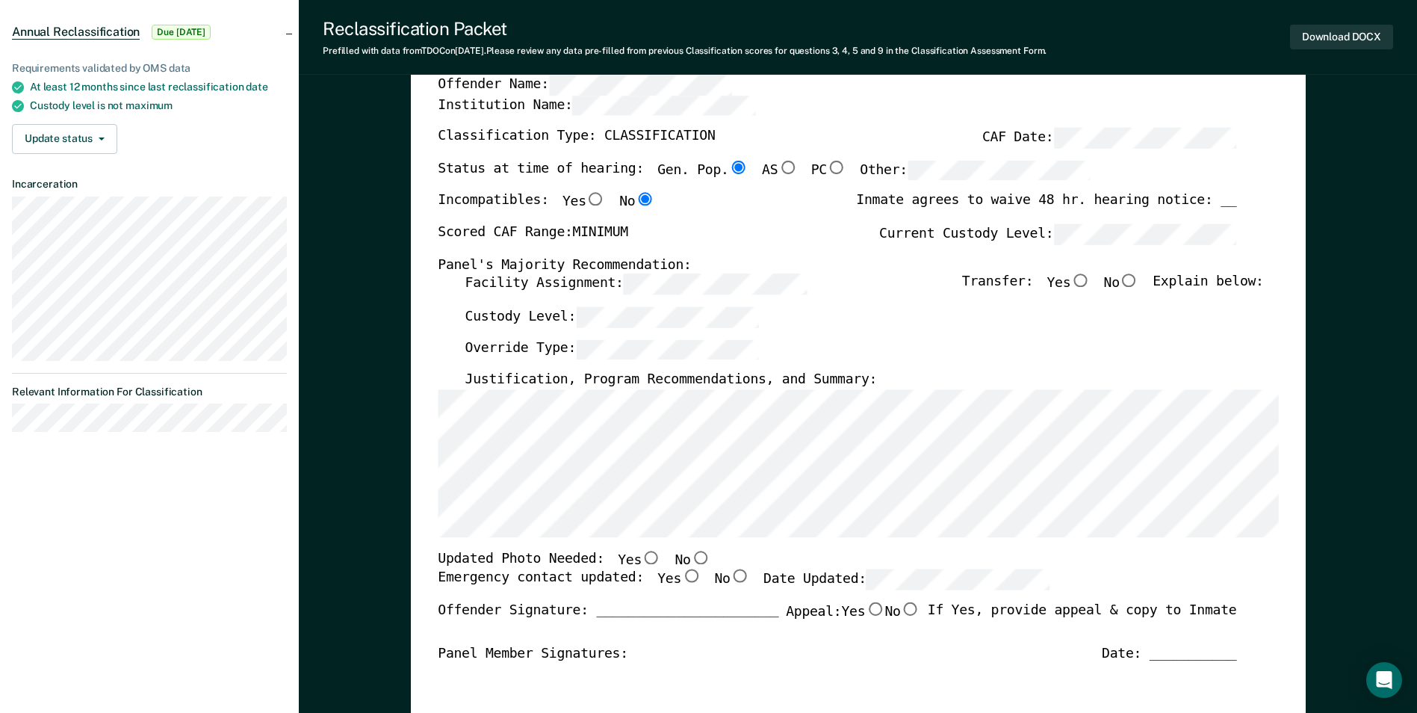
scroll to position [149, 0]
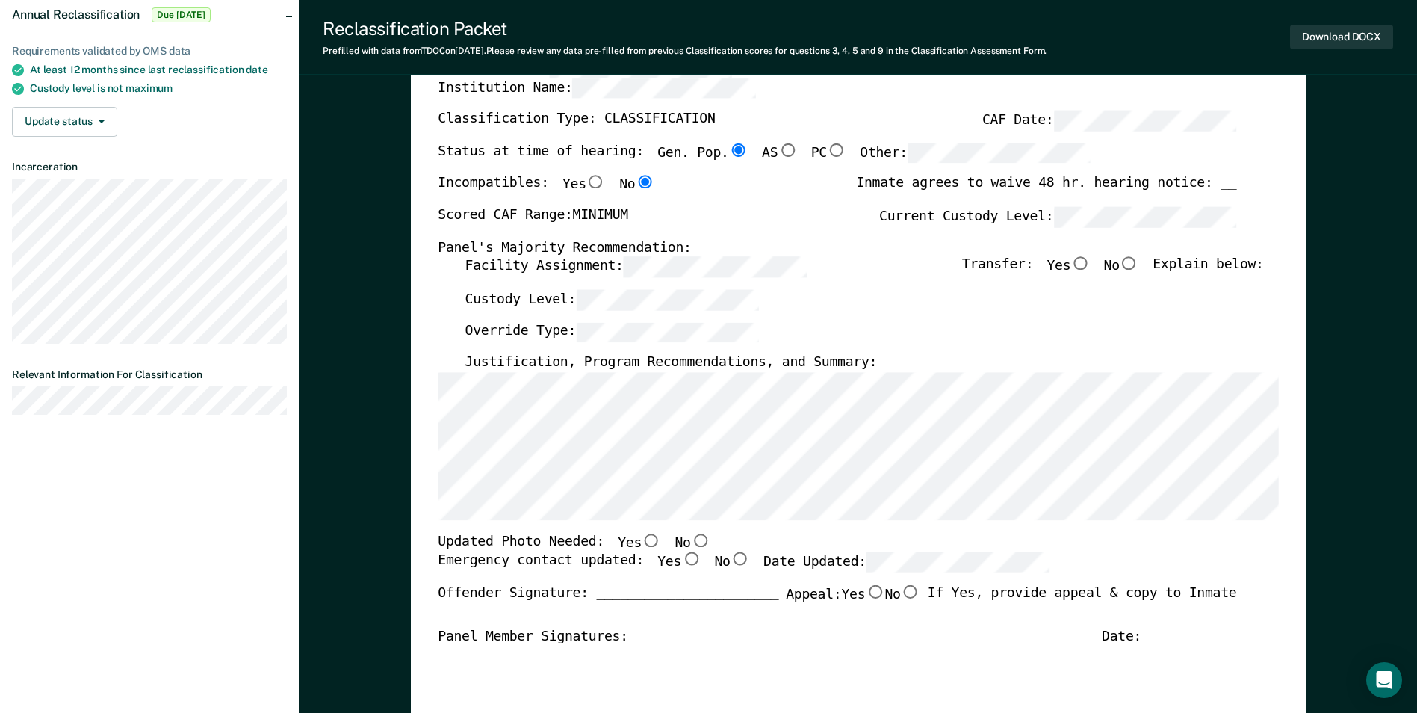
click at [846, 261] on input "No" at bounding box center [1129, 263] width 19 height 13
type textarea "x"
radio input "true"
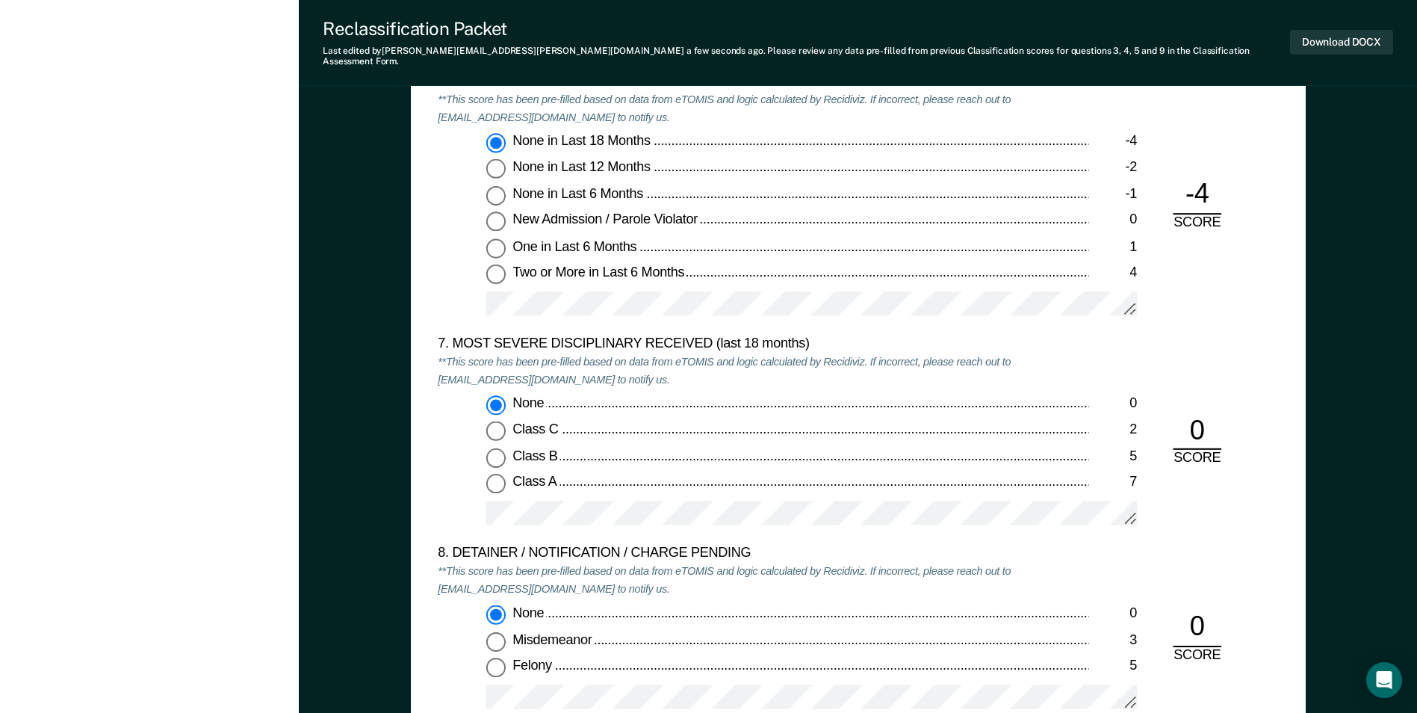
scroll to position [2465, 0]
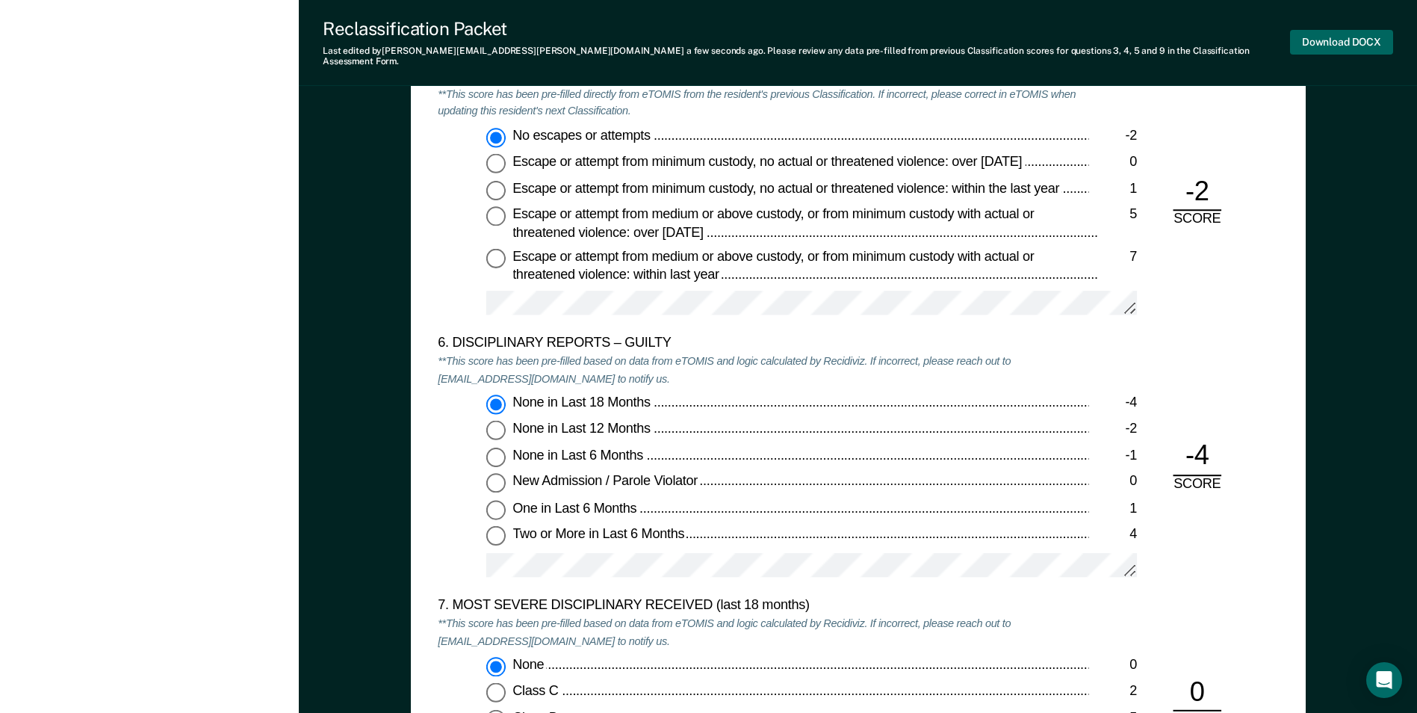
click at [846, 33] on button "Download DOCX" at bounding box center [1341, 42] width 103 height 25
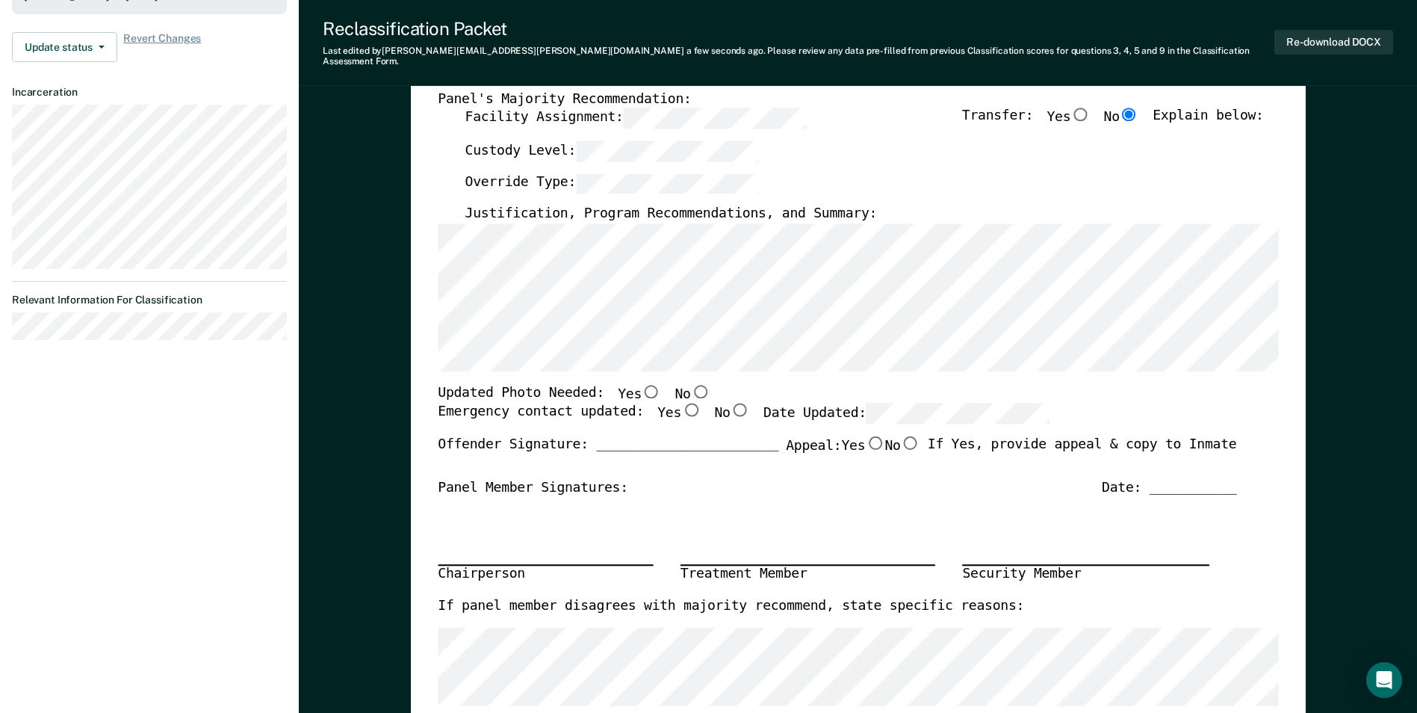
scroll to position [299, 0]
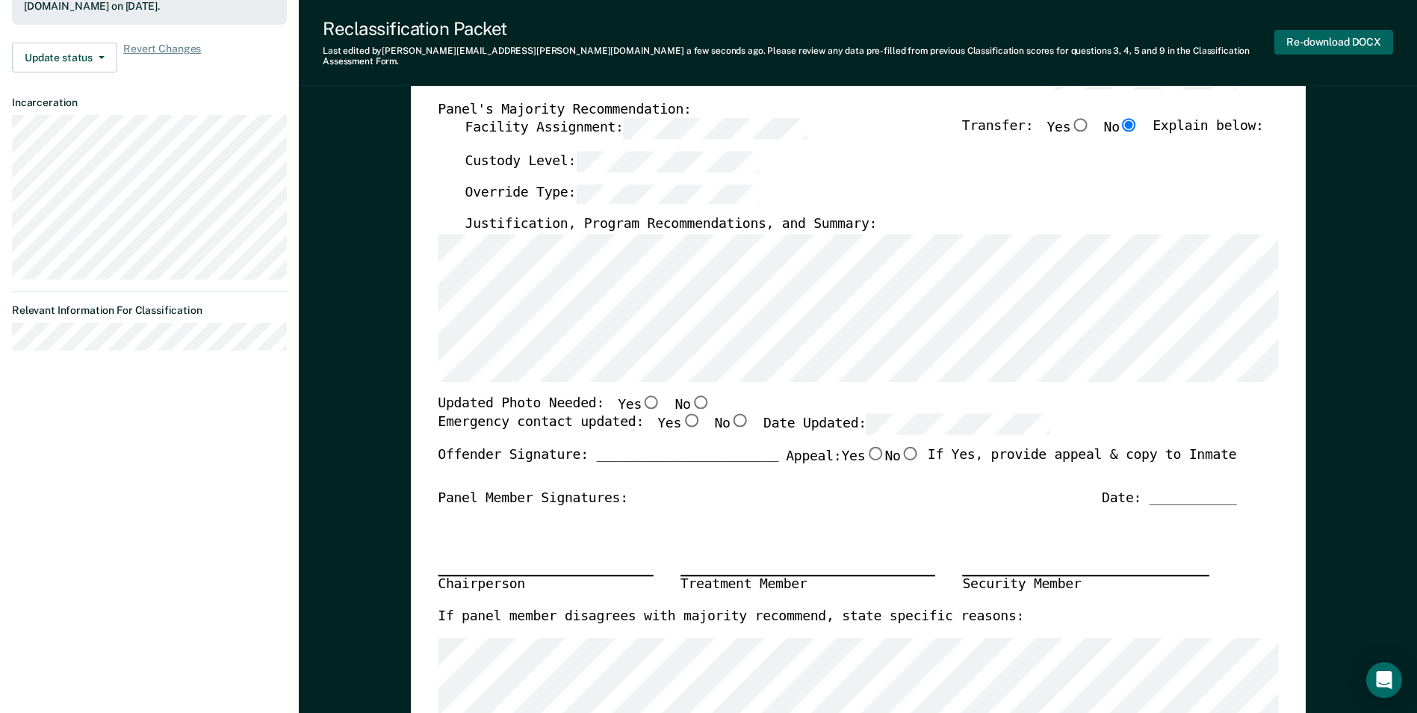
click at [846, 39] on button "Re-download DOCX" at bounding box center [1333, 42] width 119 height 25
click at [846, 35] on button "Re-download DOCX" at bounding box center [1333, 42] width 119 height 25
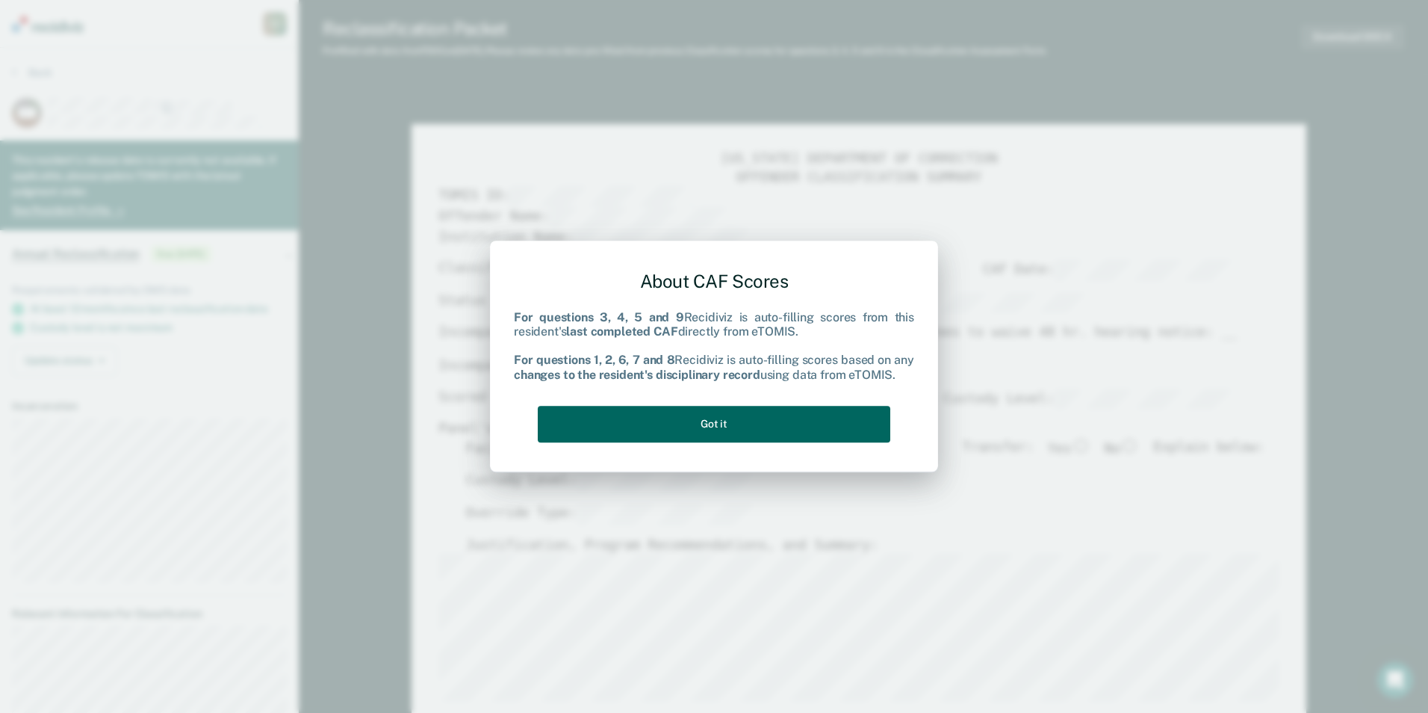
click at [763, 424] on button "Got it" at bounding box center [714, 424] width 353 height 37
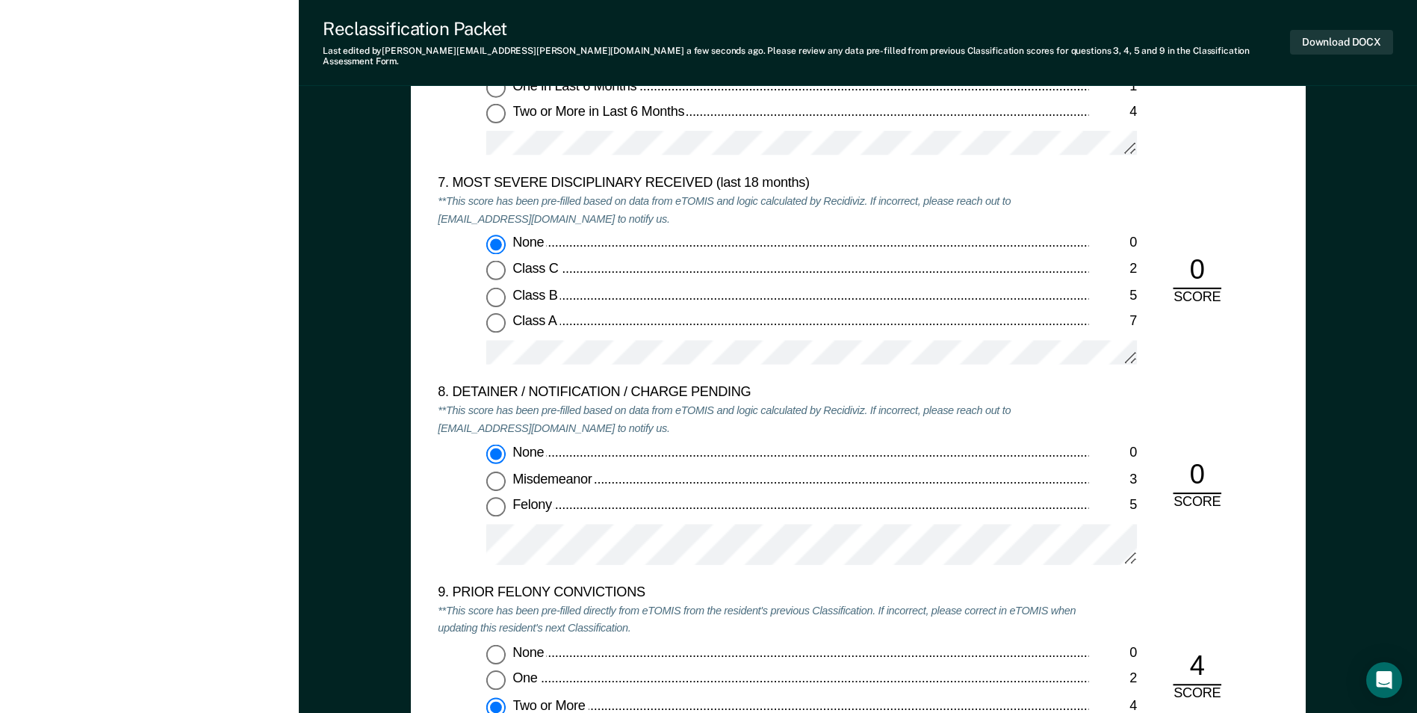
scroll to position [2913, 0]
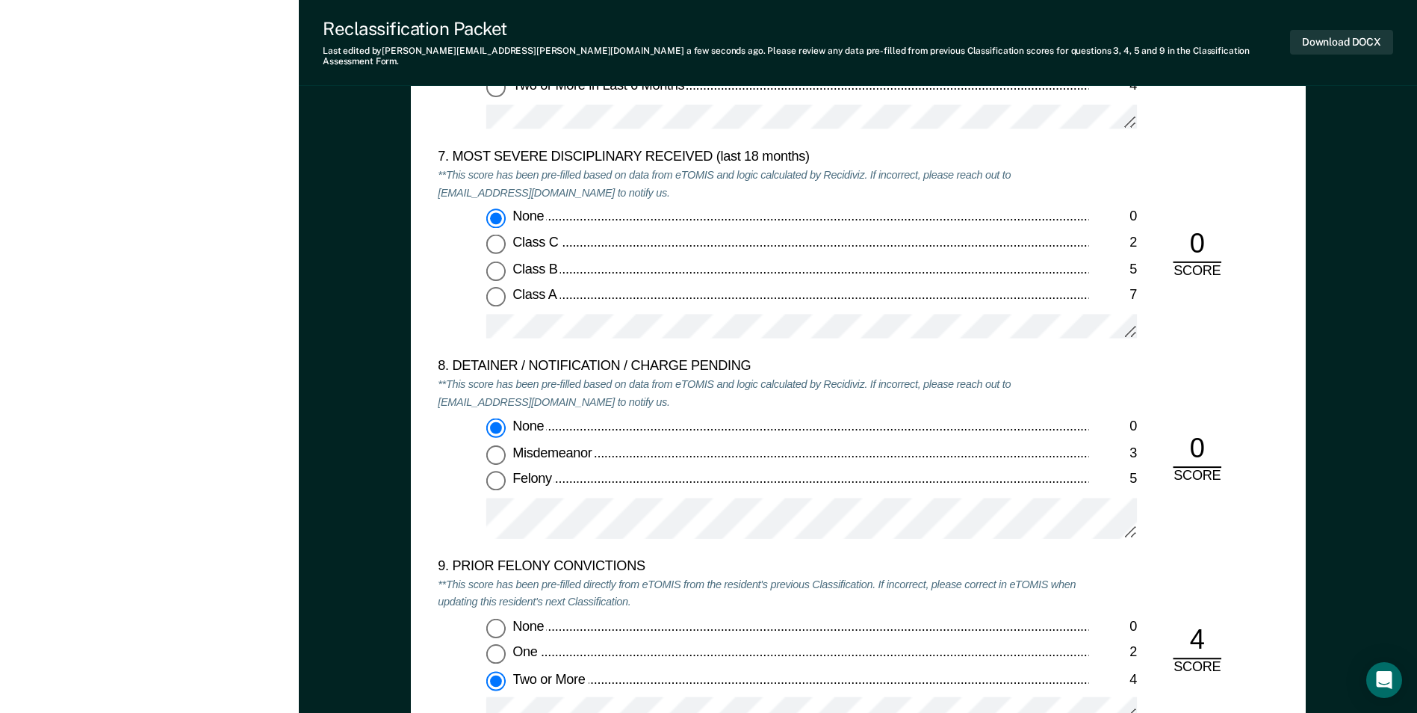
click at [496, 471] on input "Felony 5" at bounding box center [495, 480] width 19 height 19
type textarea "x"
radio input "false"
radio input "true"
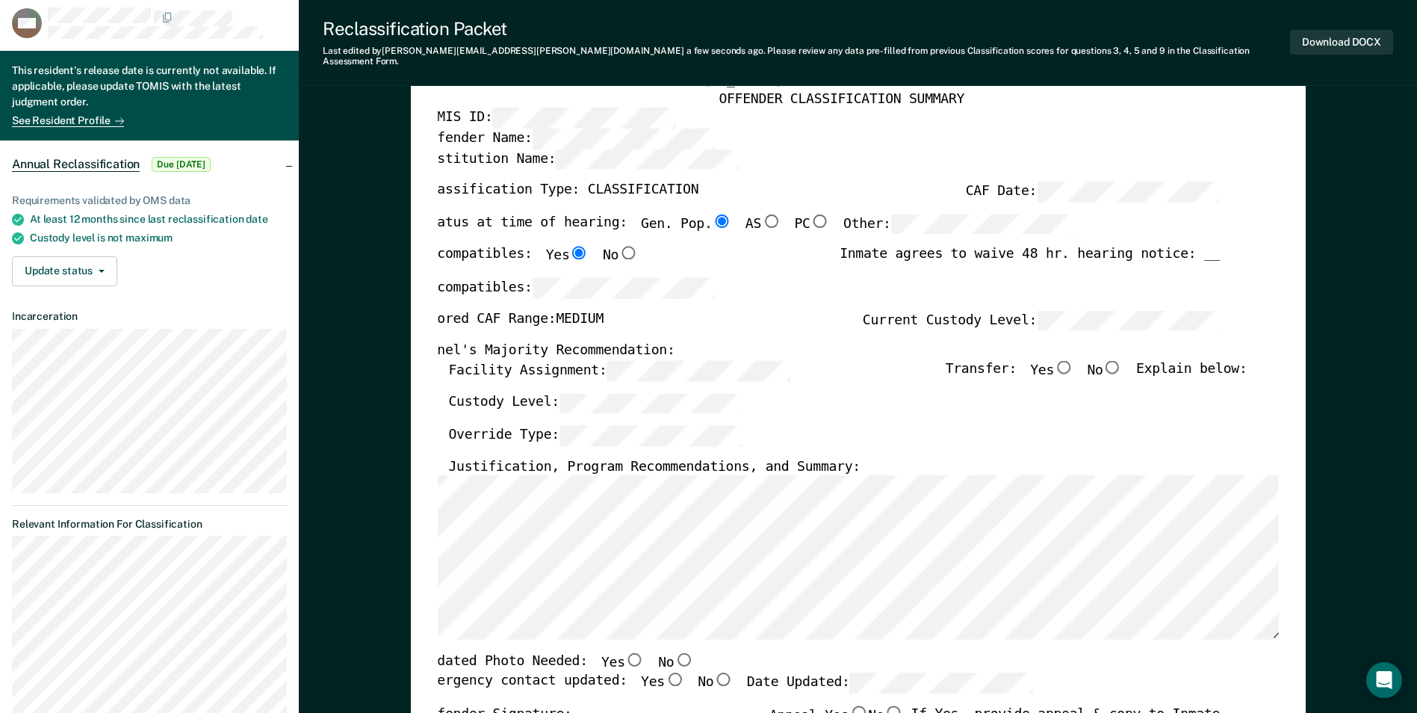
scroll to position [0, 0]
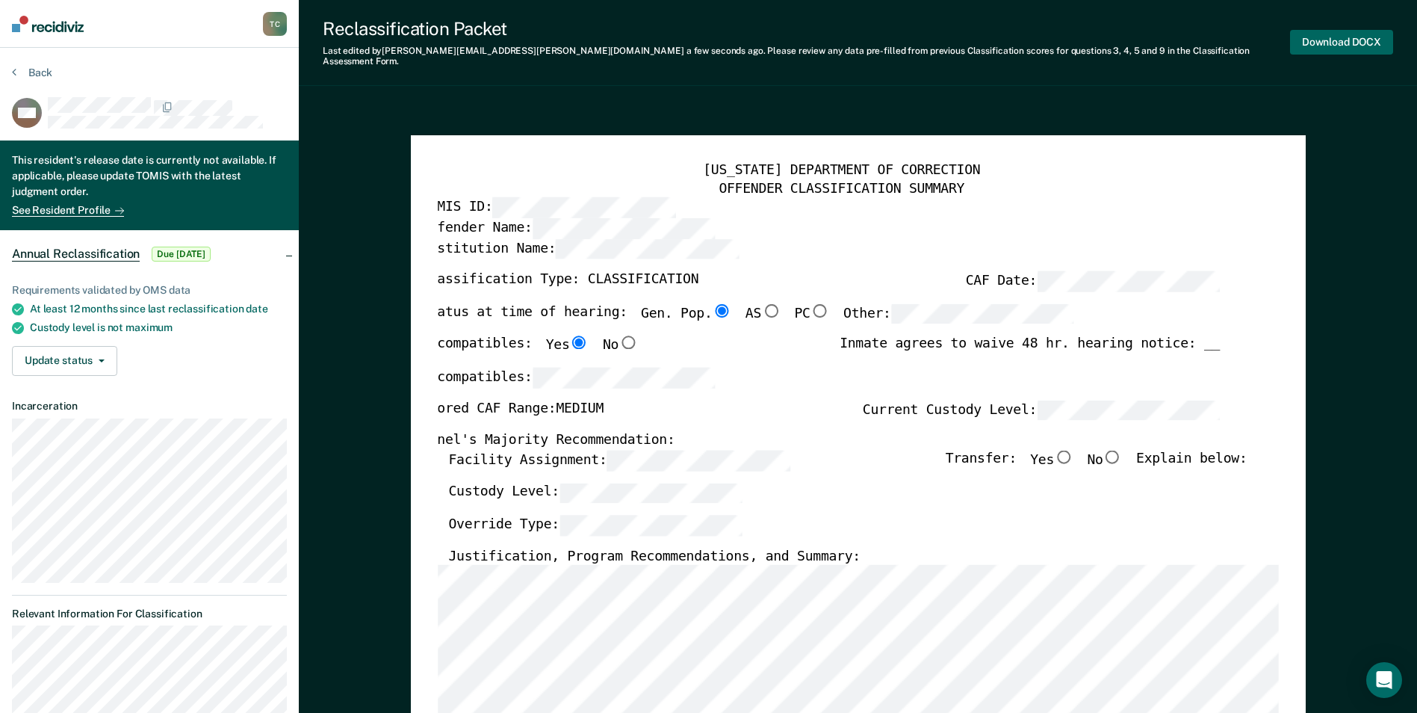
click at [846, 36] on button "Download DOCX" at bounding box center [1341, 42] width 103 height 25
type textarea "x"
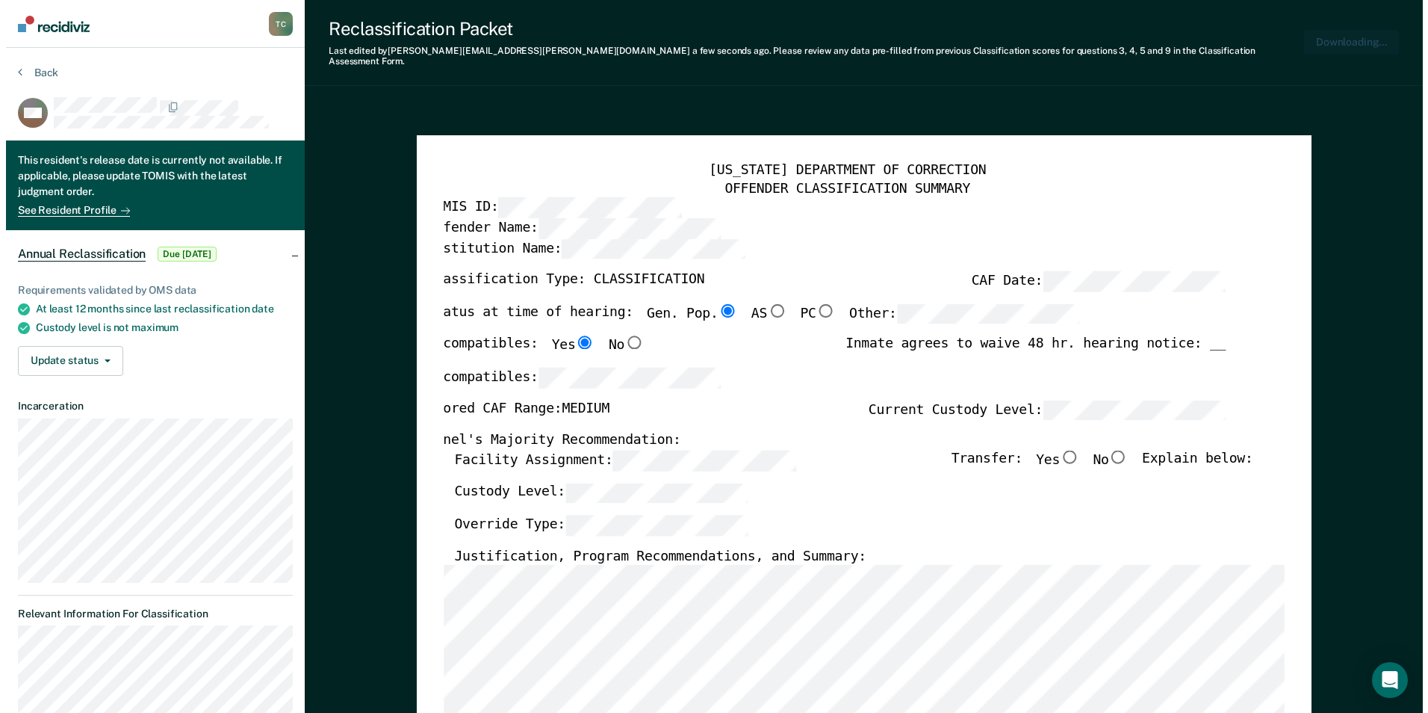
scroll to position [0, 3]
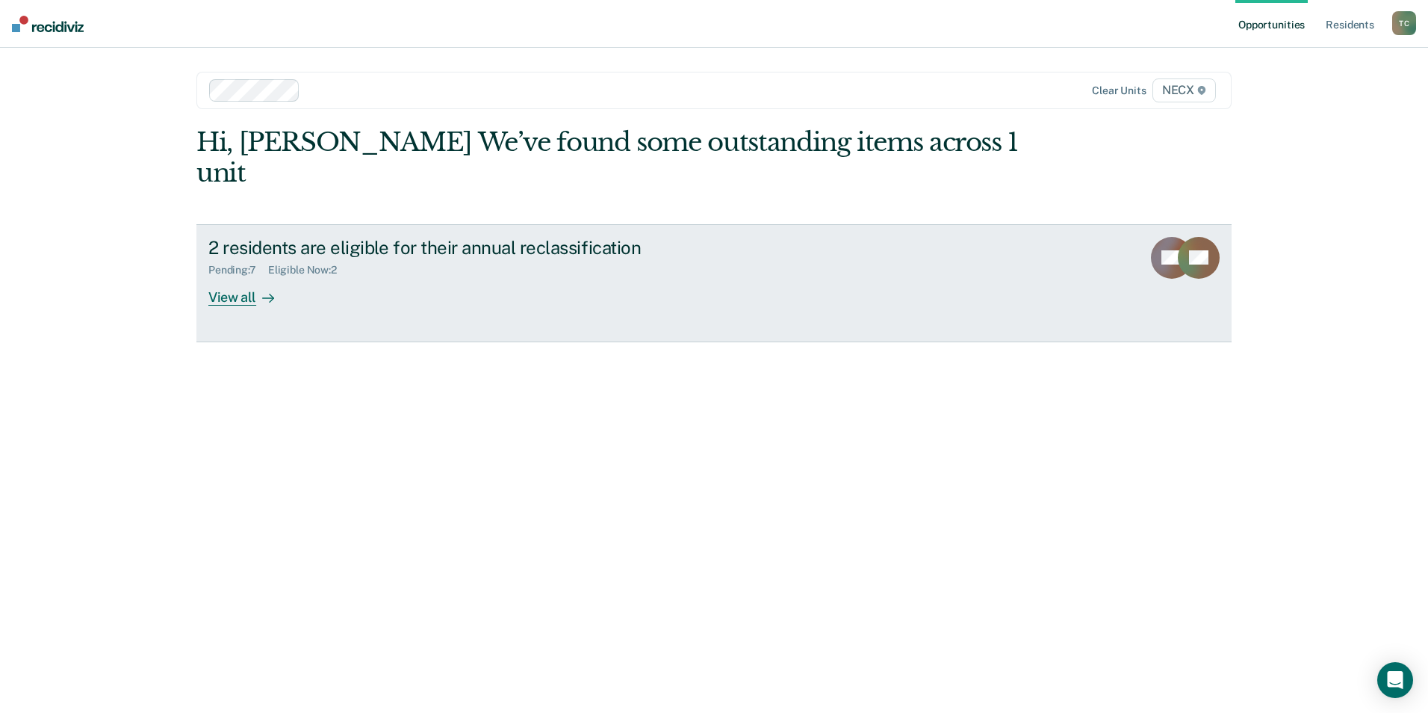
click at [252, 276] on div "View all" at bounding box center [250, 290] width 84 height 29
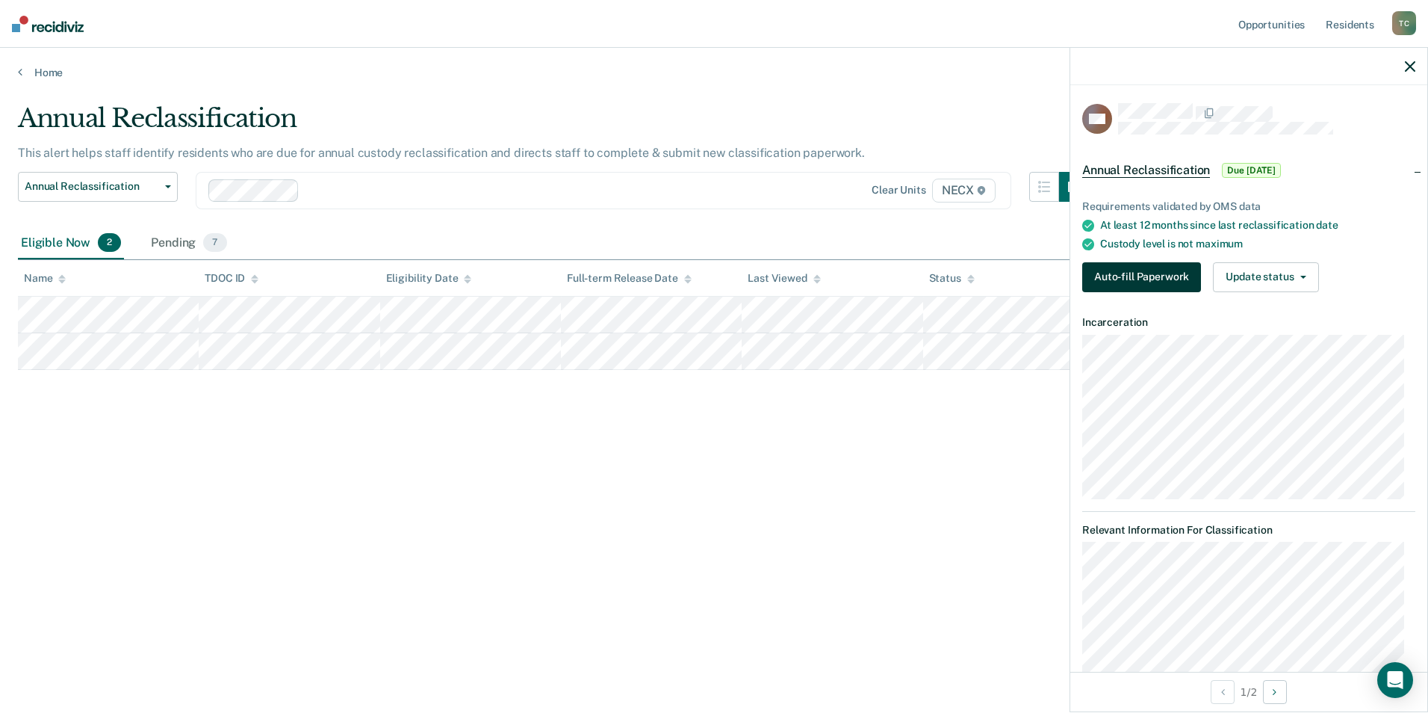
click at [1168, 278] on button "Auto-fill Paperwork" at bounding box center [1141, 277] width 119 height 30
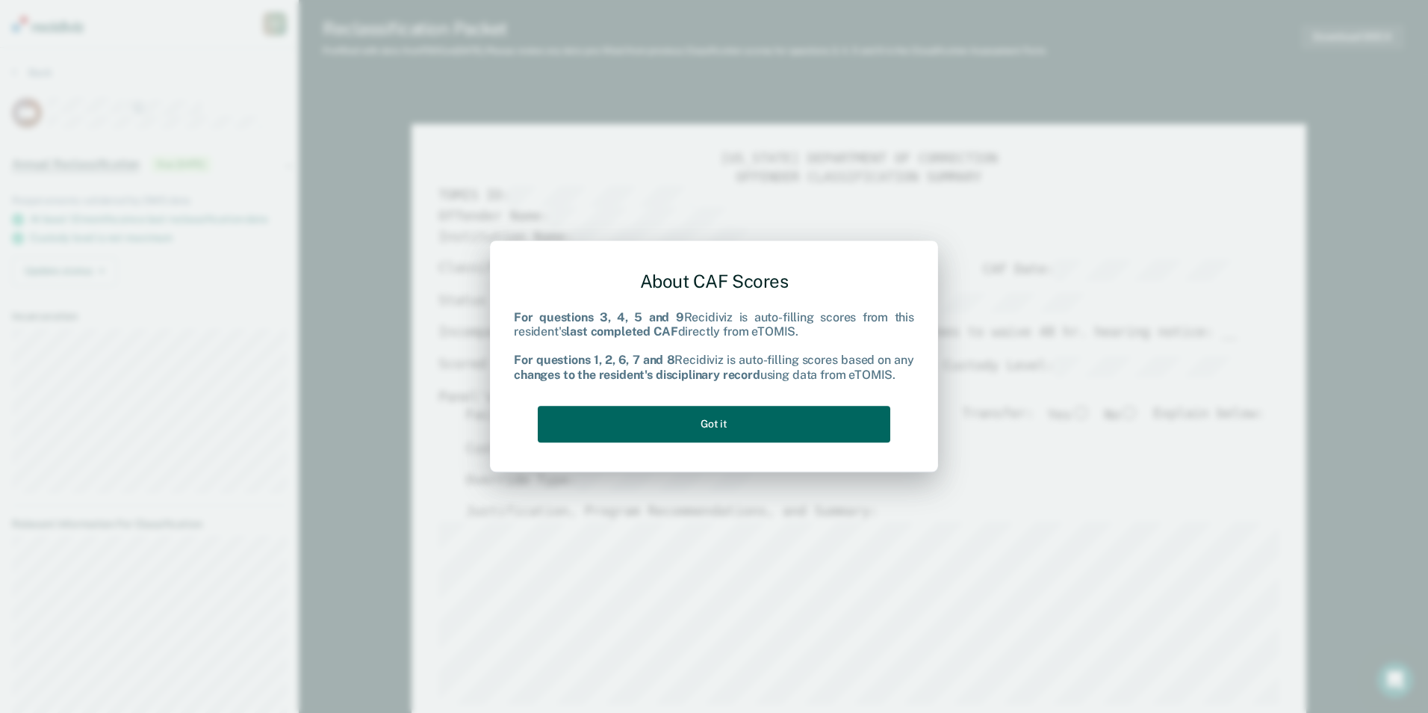
type textarea "x"
click at [794, 421] on button "Got it" at bounding box center [714, 424] width 353 height 37
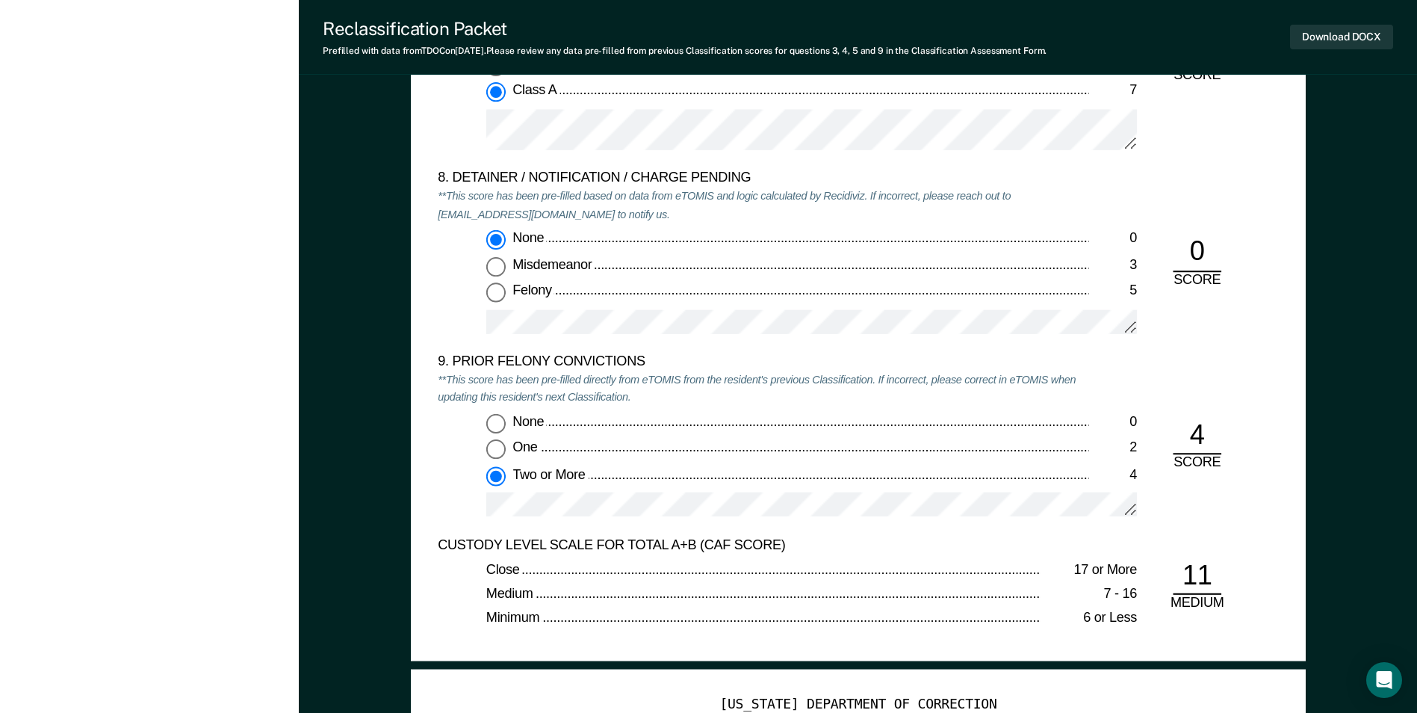
scroll to position [3212, 0]
